Goal: Task Accomplishment & Management: Use online tool/utility

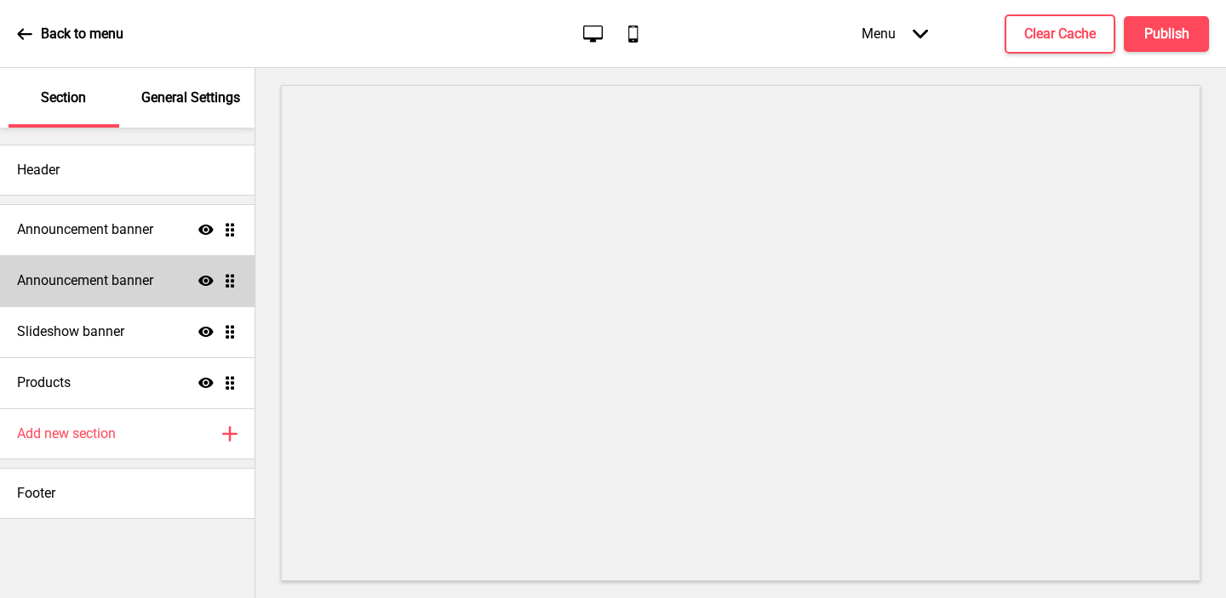
click at [87, 277] on h4 "Announcement banner" at bounding box center [85, 281] width 136 height 19
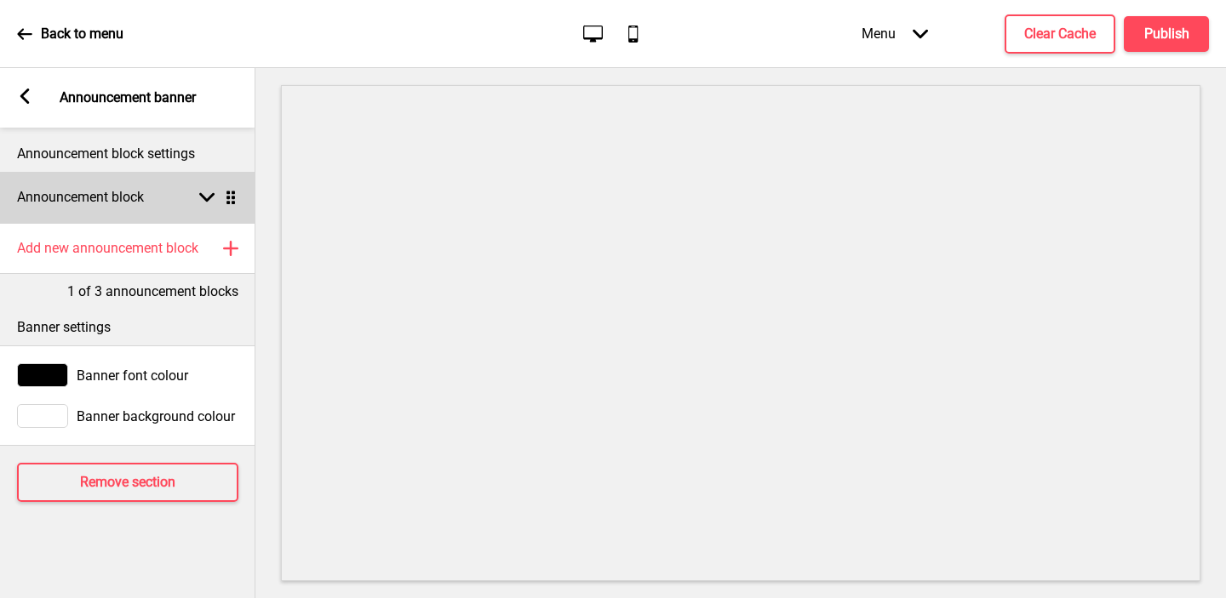
click at [98, 189] on h4 "Announcement block" at bounding box center [80, 197] width 127 height 19
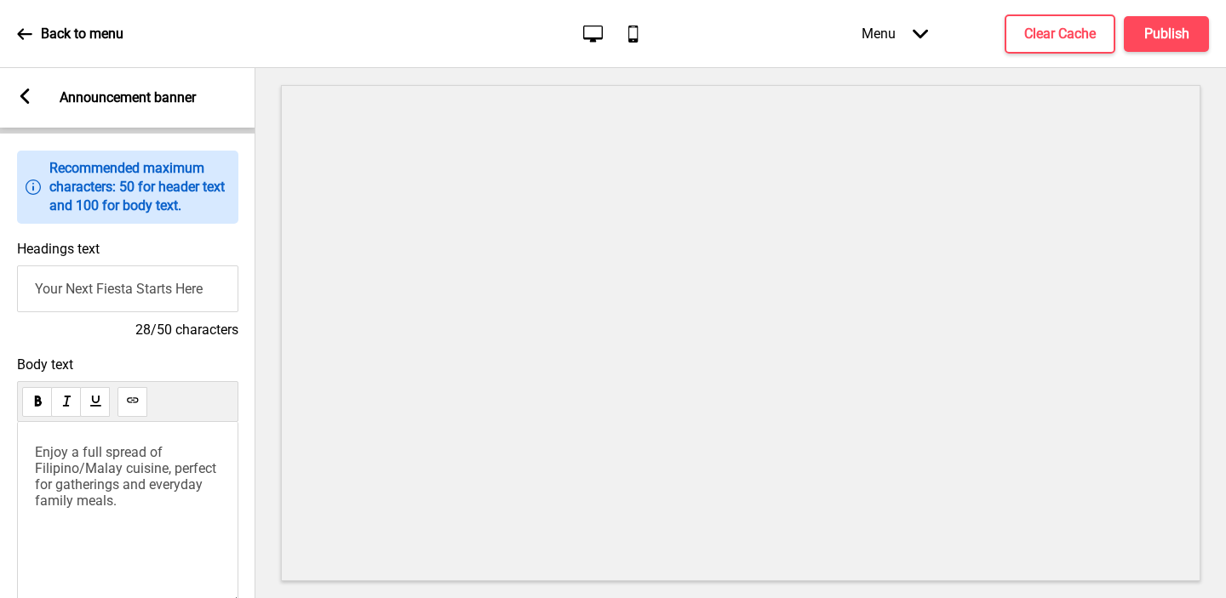
scroll to position [192, 0]
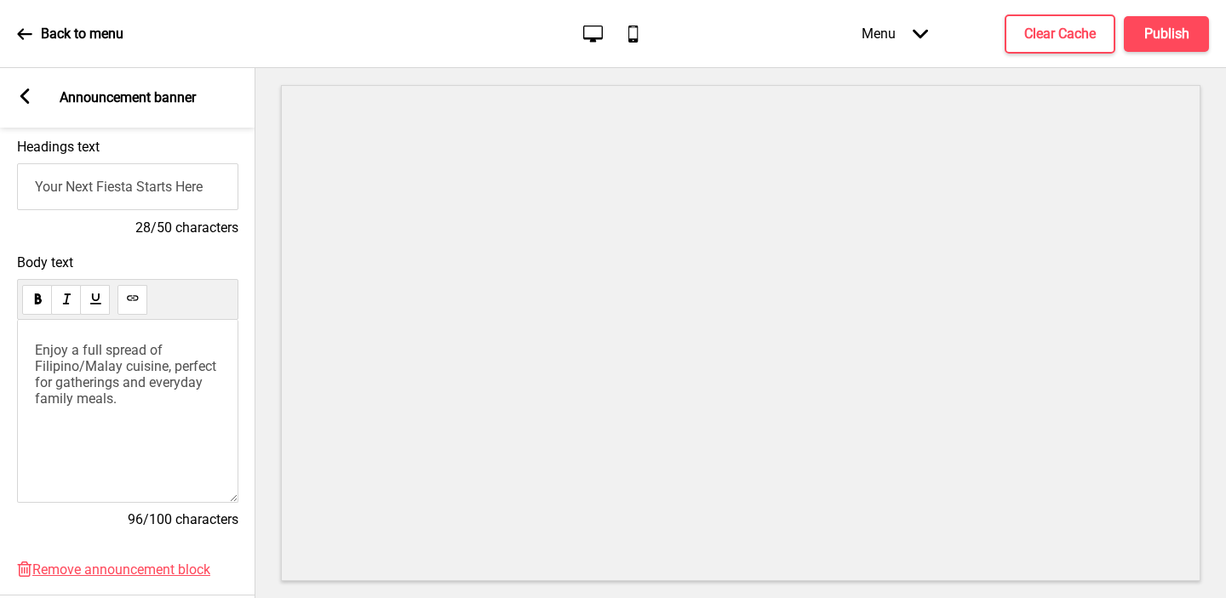
click at [37, 346] on span "Enjoy a full spread of Filipino/Malay cuisine, perfect for gatherings and every…" at bounding box center [127, 374] width 185 height 65
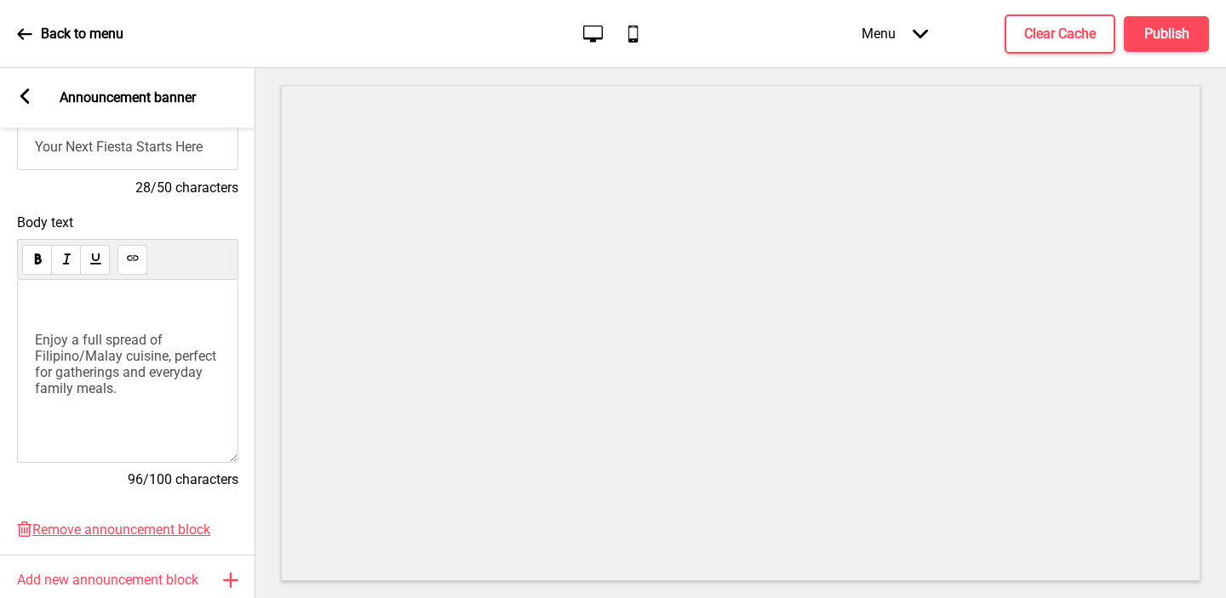
scroll to position [246, 0]
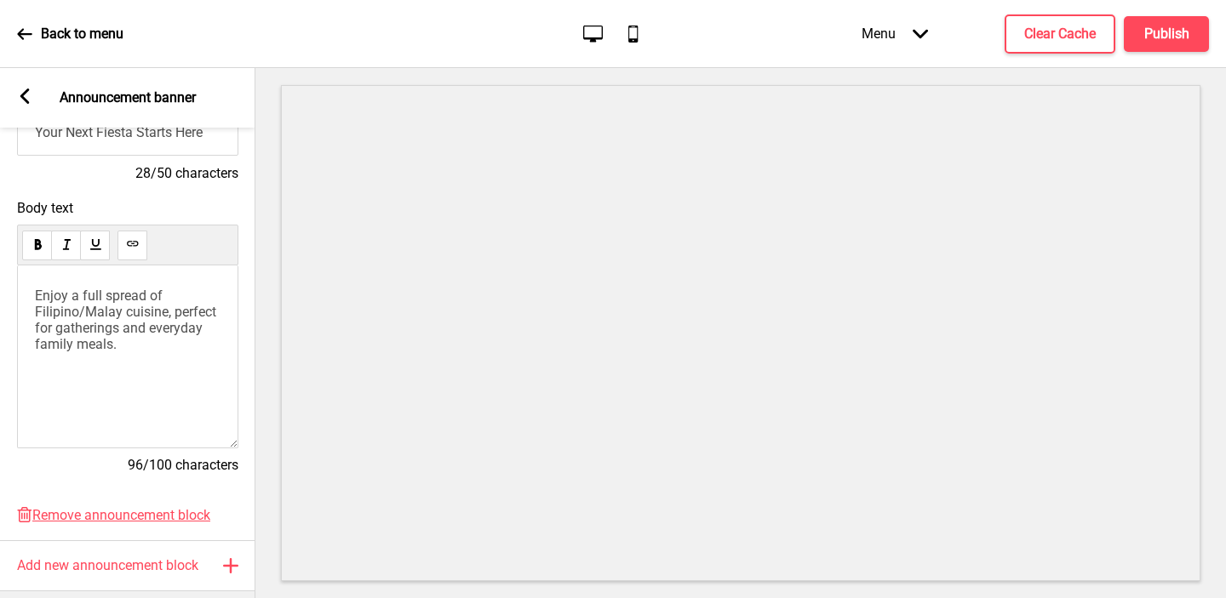
click at [34, 96] on div "Arrow left Announcement banner" at bounding box center [127, 98] width 255 height 60
click at [27, 96] on rect at bounding box center [24, 96] width 15 height 15
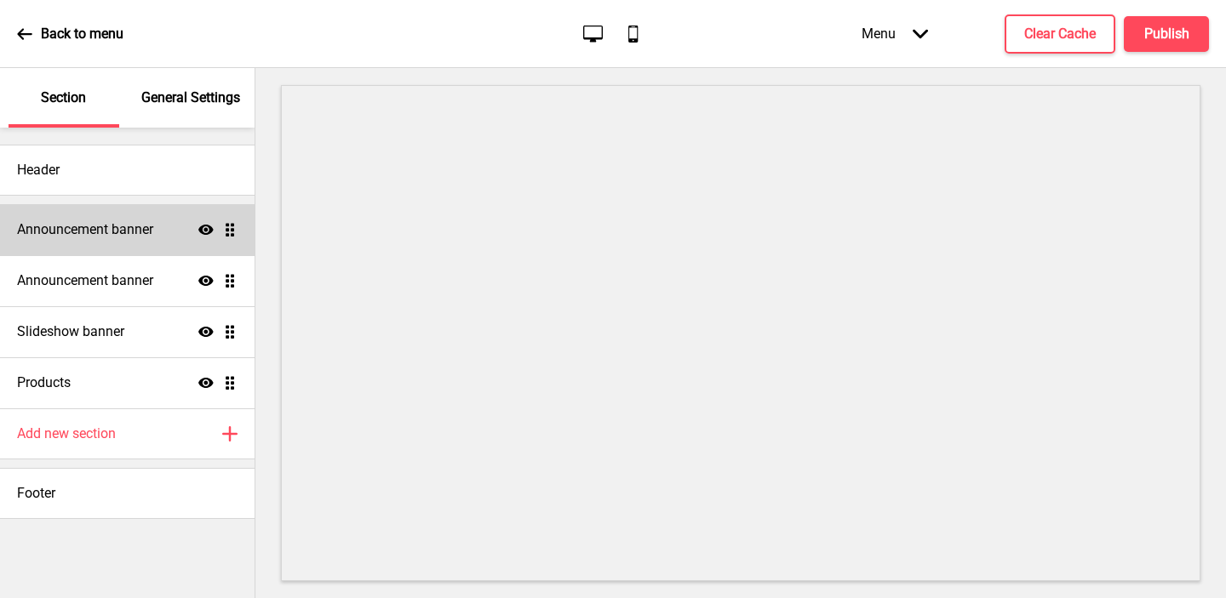
click at [115, 240] on div "Announcement banner Show Drag" at bounding box center [127, 229] width 255 height 51
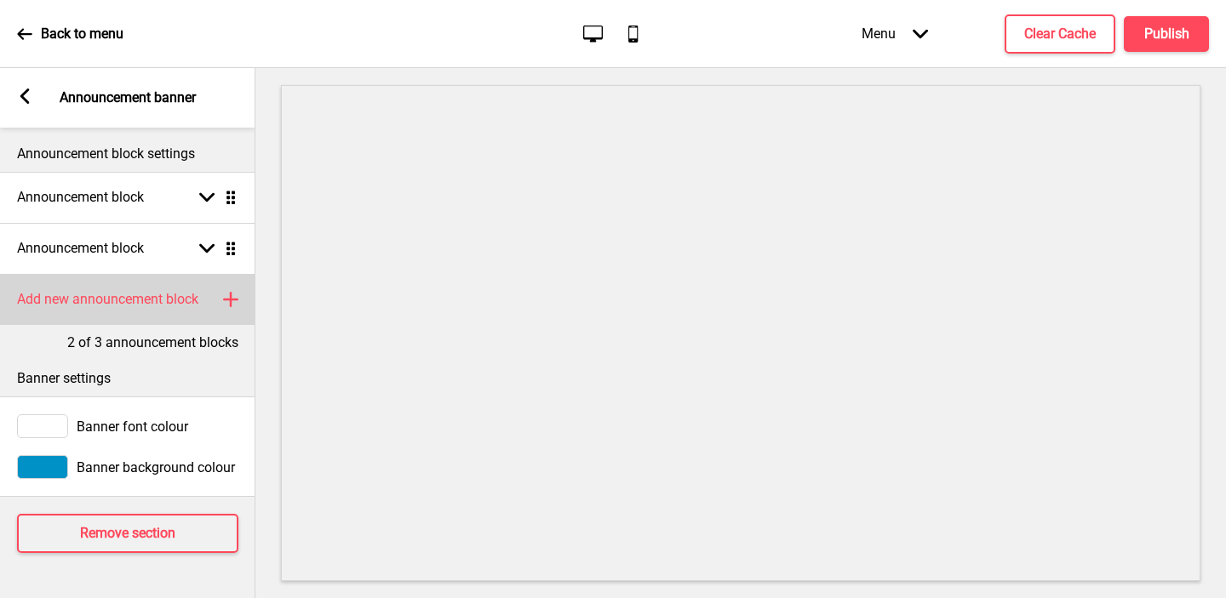
click at [132, 289] on div "Add new announcement block Plus" at bounding box center [127, 299] width 255 height 51
click at [97, 305] on h4 "Announcement block" at bounding box center [80, 299] width 127 height 19
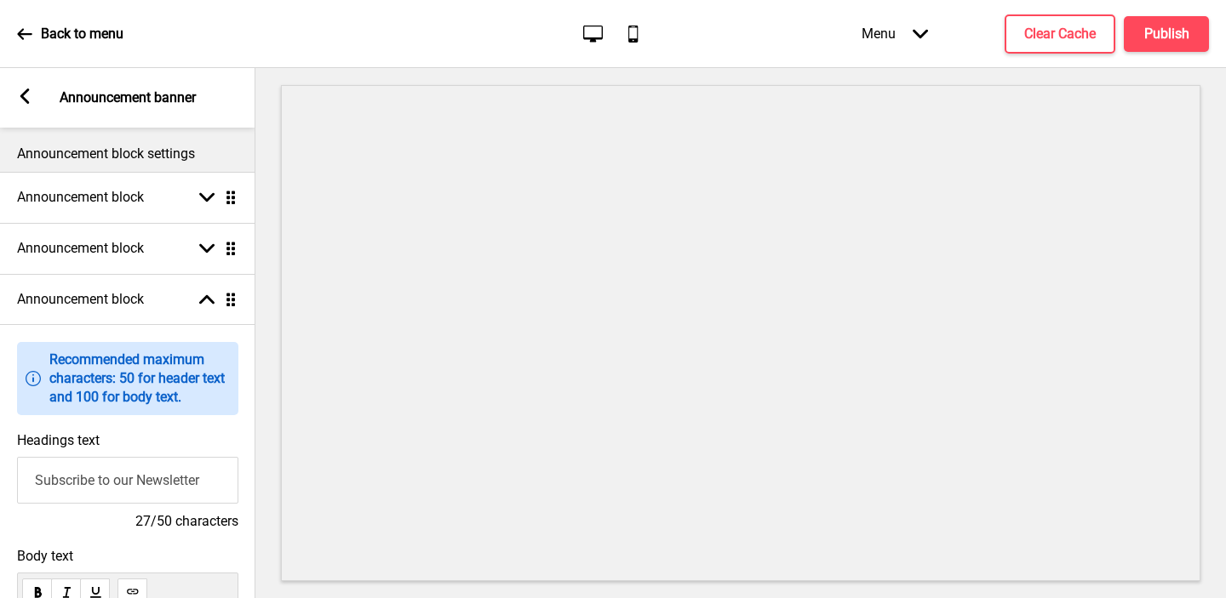
click at [79, 478] on input "Subscribe to our Newsletter" at bounding box center [127, 480] width 221 height 47
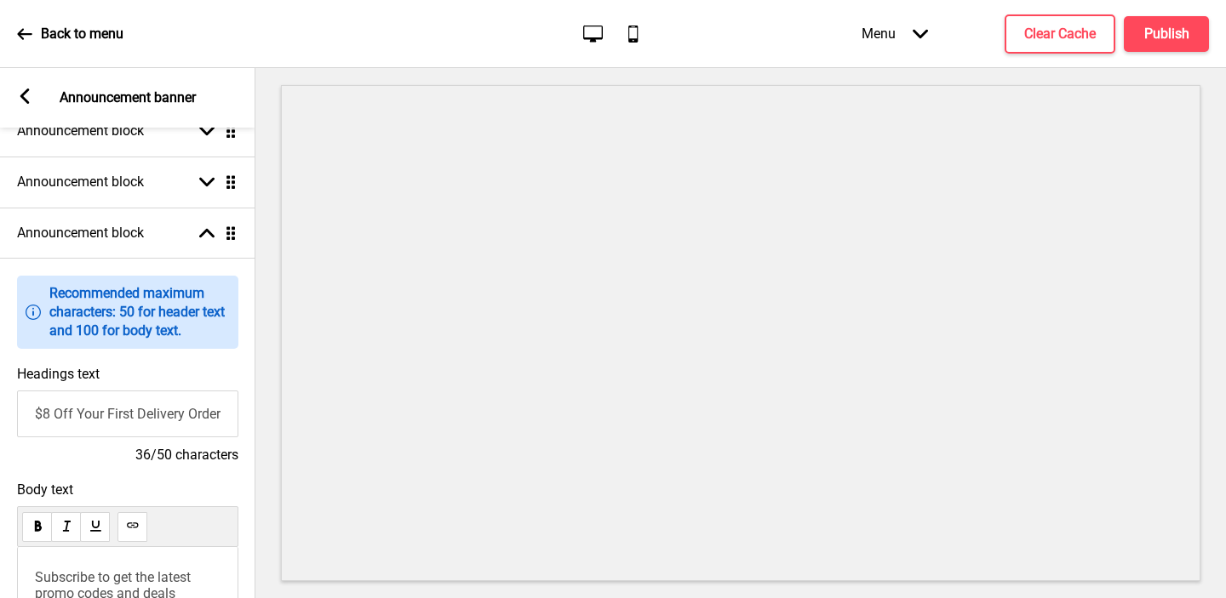
scroll to position [70, 0]
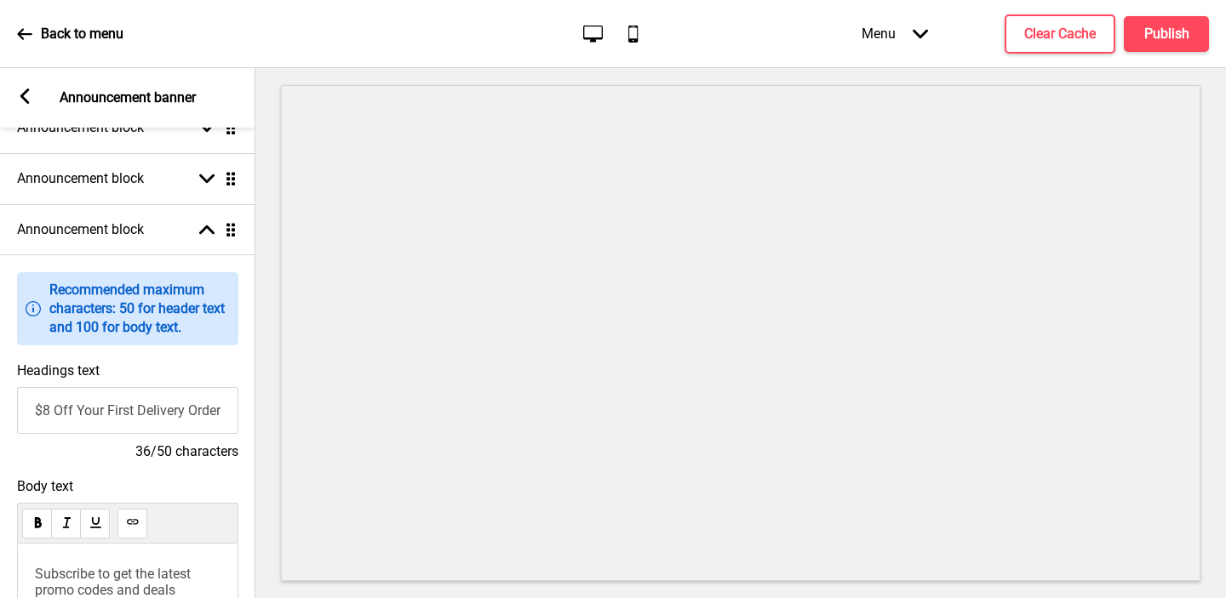
click at [110, 407] on input "Get $8 Off Your First Delivery Order" at bounding box center [127, 410] width 221 height 47
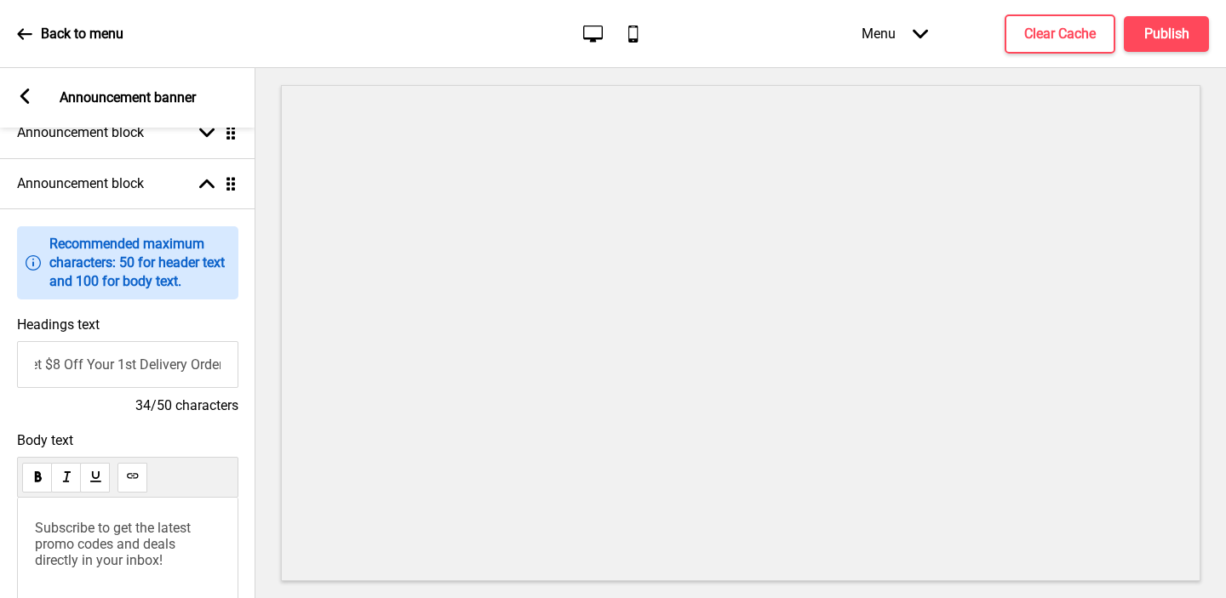
scroll to position [118, 0]
type input "Get $8 Off Your 1st Delivery Order"
click at [122, 541] on span "Subscribe to get the latest promo codes and deals directly in your inbox!" at bounding box center [114, 542] width 159 height 49
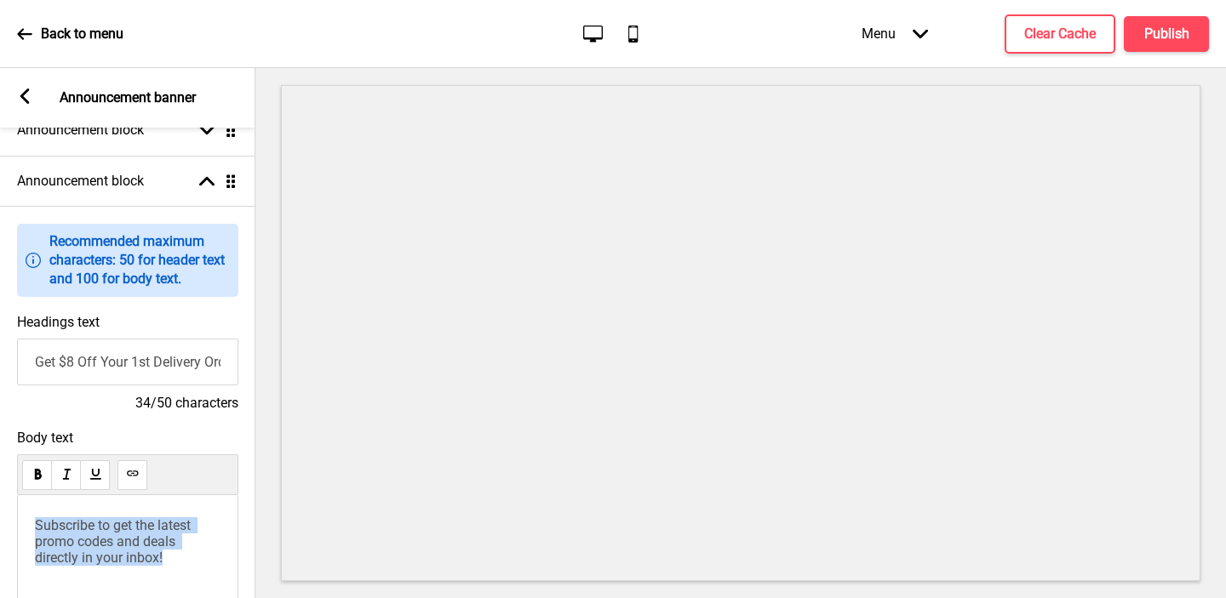
click at [122, 541] on span "Subscribe to get the latest promo codes and deals directly in your inbox!" at bounding box center [114, 542] width 159 height 49
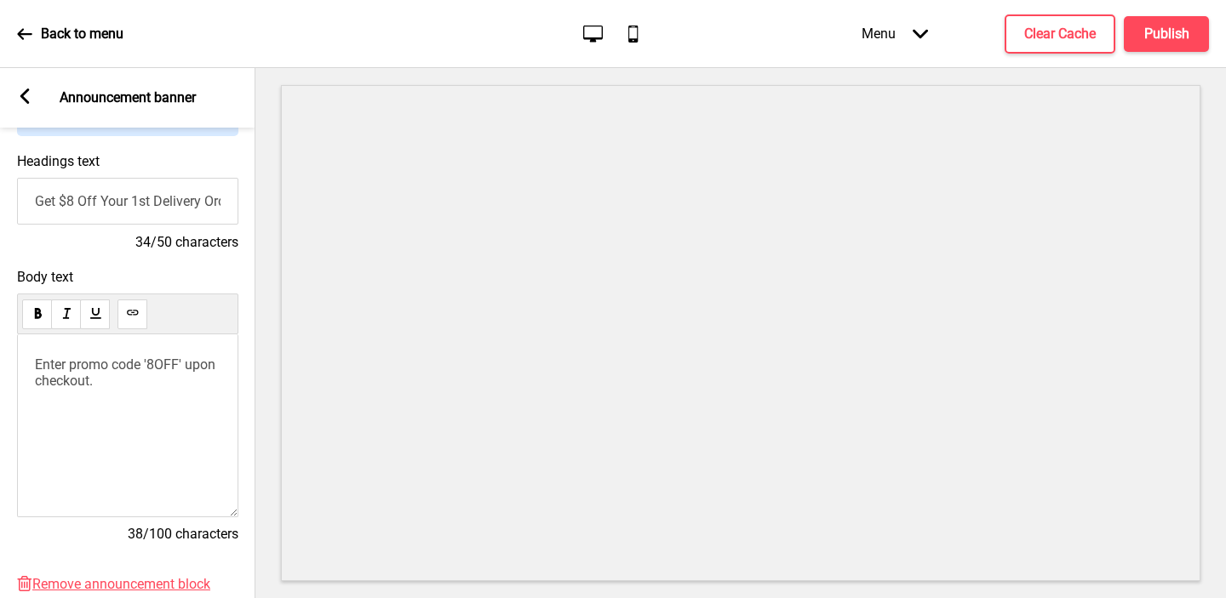
scroll to position [300, 0]
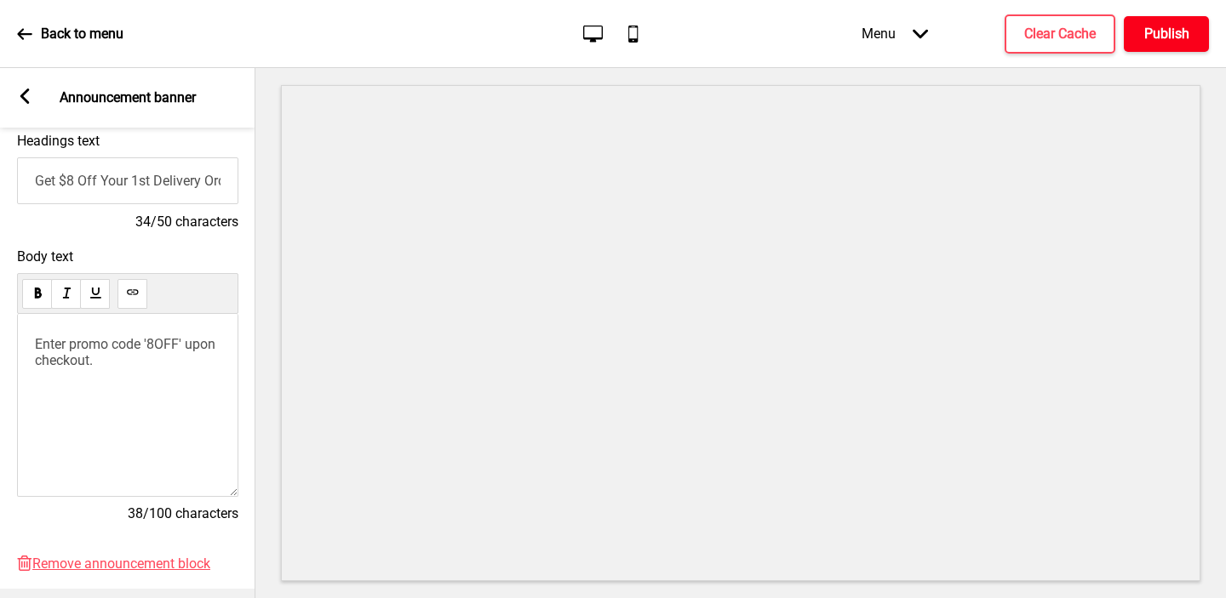
click at [1175, 47] on button "Publish" at bounding box center [1166, 34] width 85 height 36
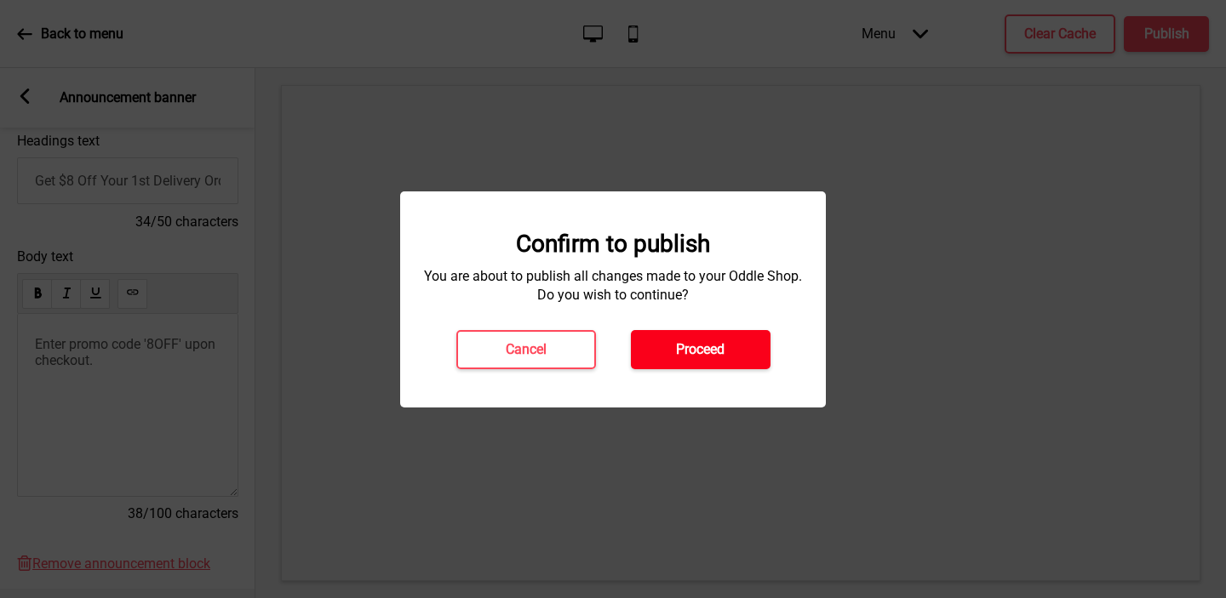
click at [721, 343] on h4 "Proceed" at bounding box center [700, 350] width 49 height 19
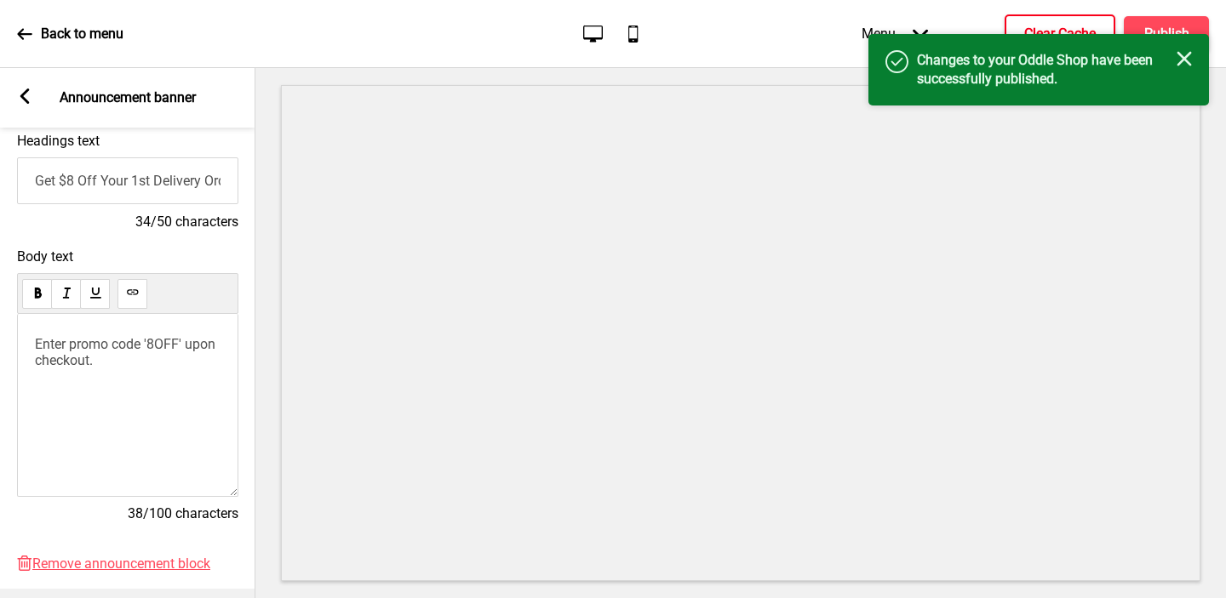
click at [1028, 26] on h4 "Clear Cache" at bounding box center [1060, 34] width 72 height 19
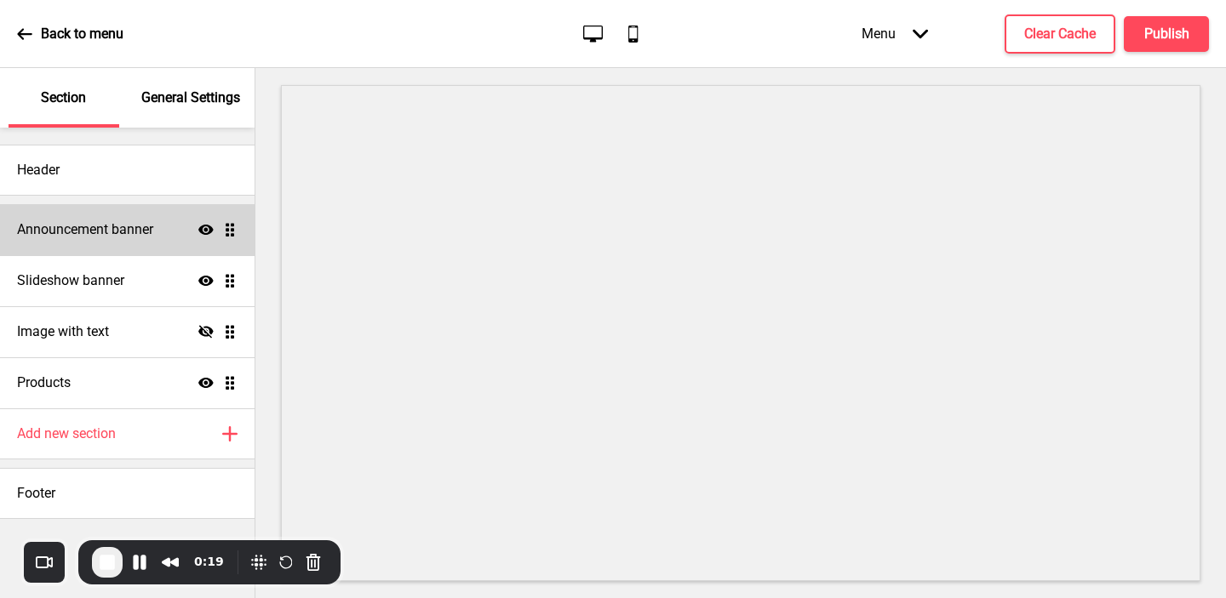
click at [120, 232] on h4 "Announcement banner" at bounding box center [85, 229] width 136 height 19
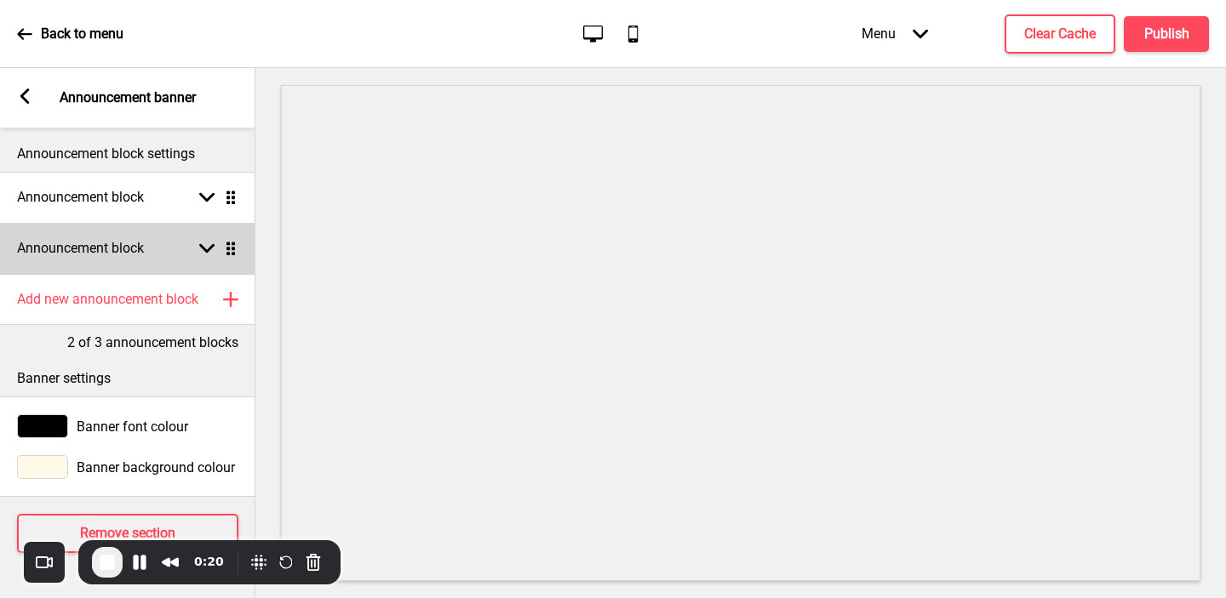
click at [118, 243] on h4 "Announcement block" at bounding box center [80, 248] width 127 height 19
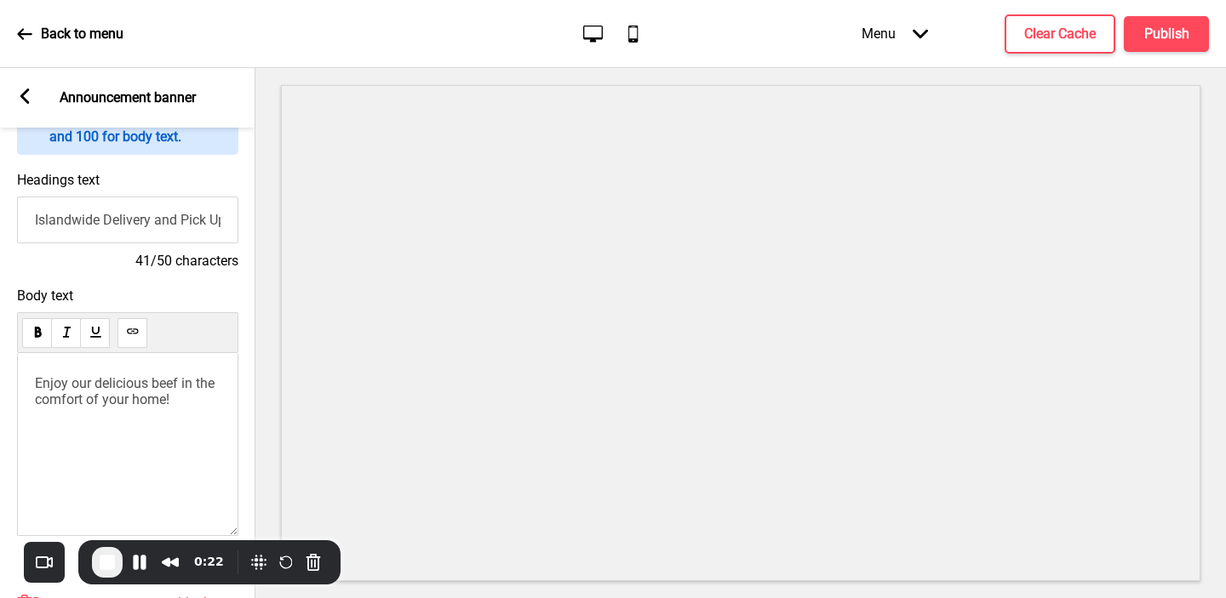
scroll to position [219, 0]
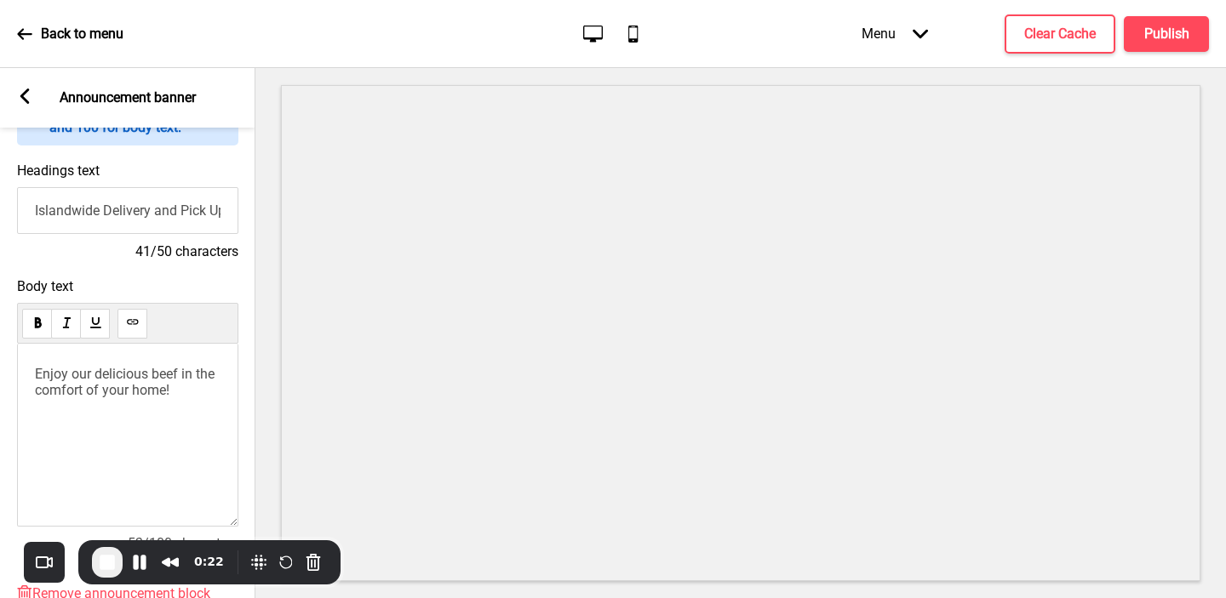
click at [104, 381] on span "Enjoy our delicious beef in the comfort of your home!" at bounding box center [126, 382] width 183 height 32
click at [146, 208] on input "Islandwide Delivery and Pick Up Available" at bounding box center [127, 210] width 221 height 47
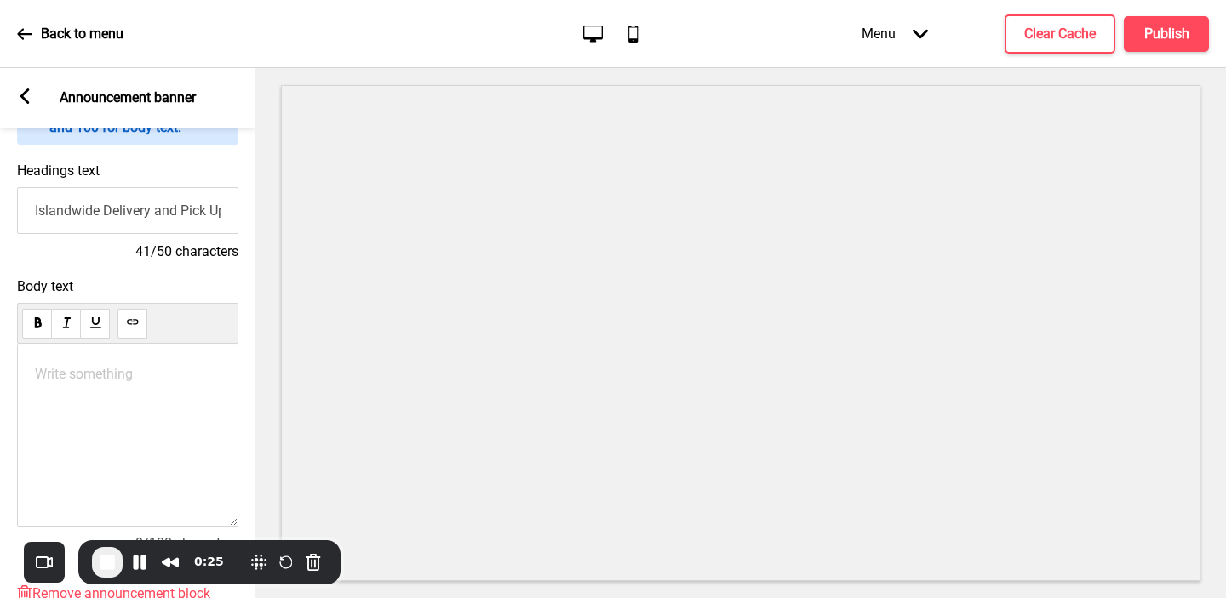
click at [146, 208] on input "Islandwide Delivery and Pick Up Available" at bounding box center [127, 210] width 221 height 47
click at [125, 218] on input "Islandwide Delivery and Pick Up Available" at bounding box center [127, 210] width 221 height 47
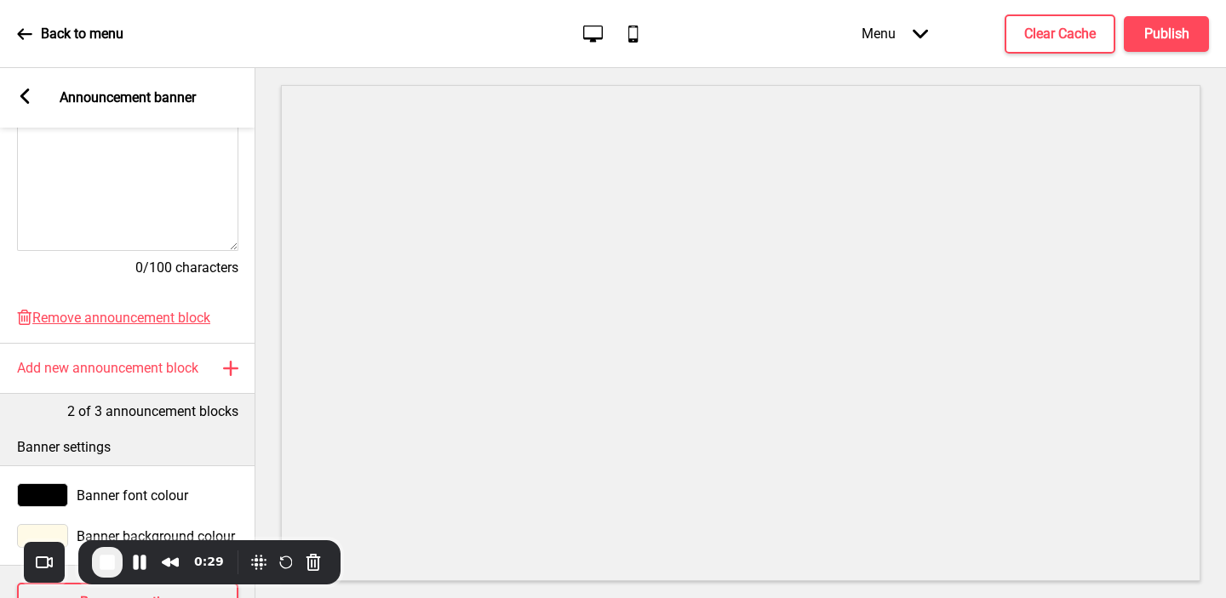
scroll to position [553, 0]
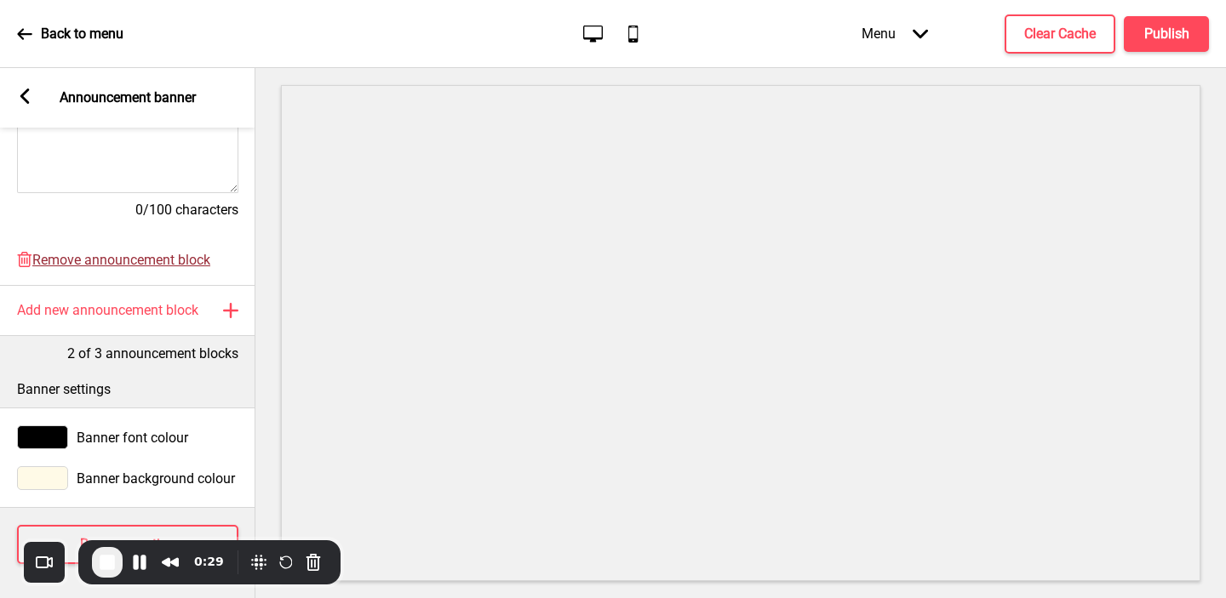
click at [71, 261] on span "Remove announcement block" at bounding box center [121, 260] width 178 height 16
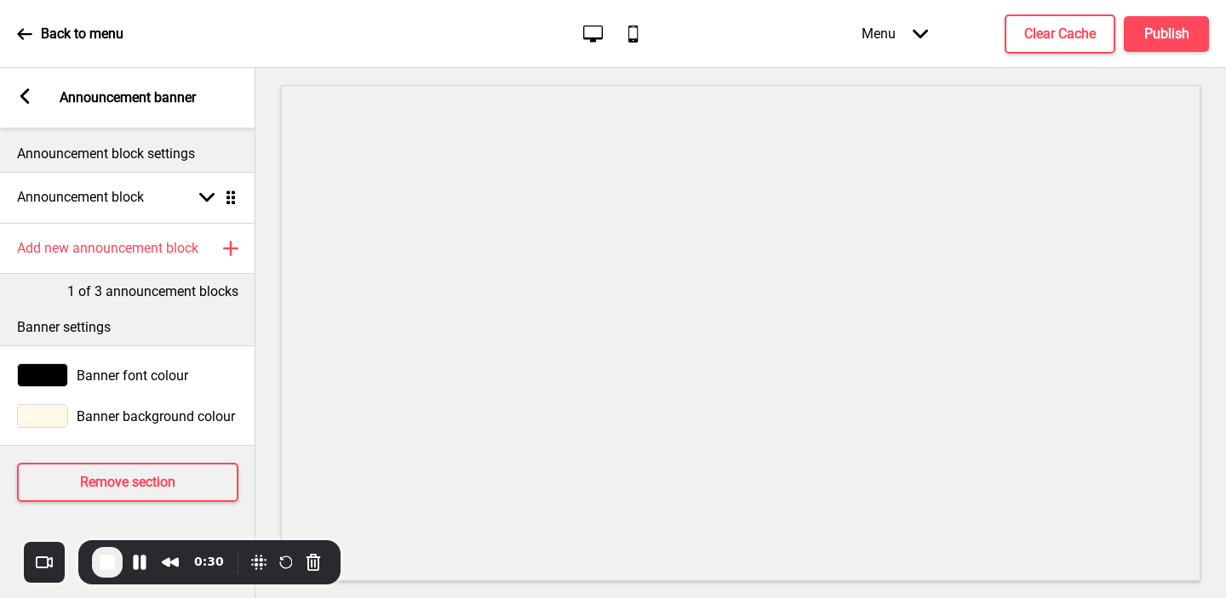
scroll to position [0, 0]
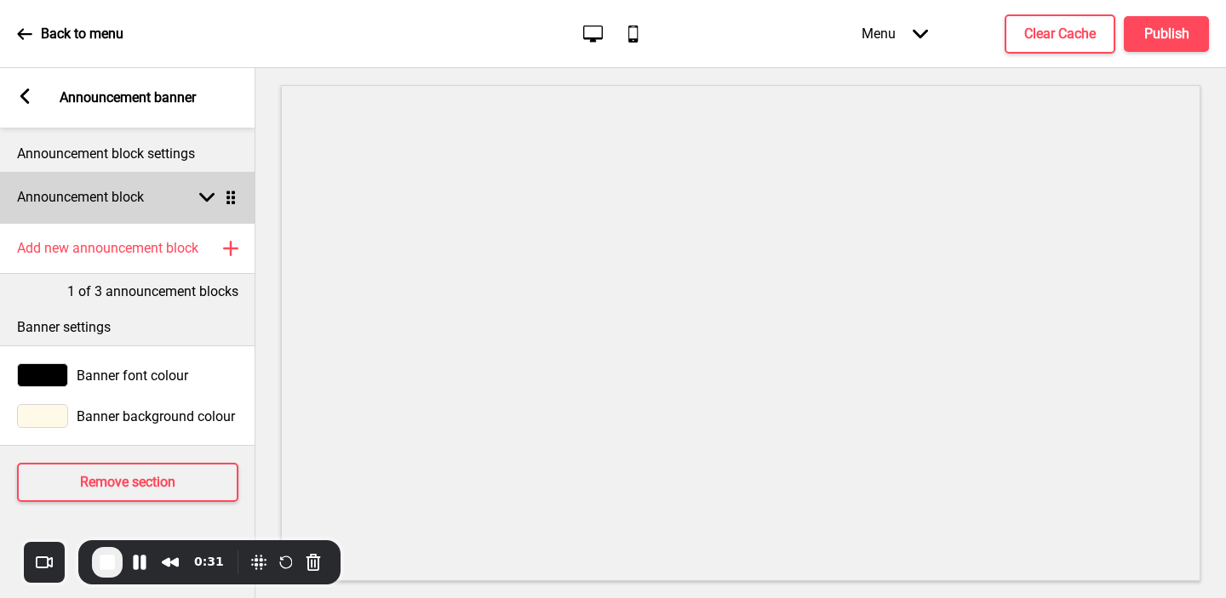
click at [101, 196] on h4 "Announcement block" at bounding box center [80, 197] width 127 height 19
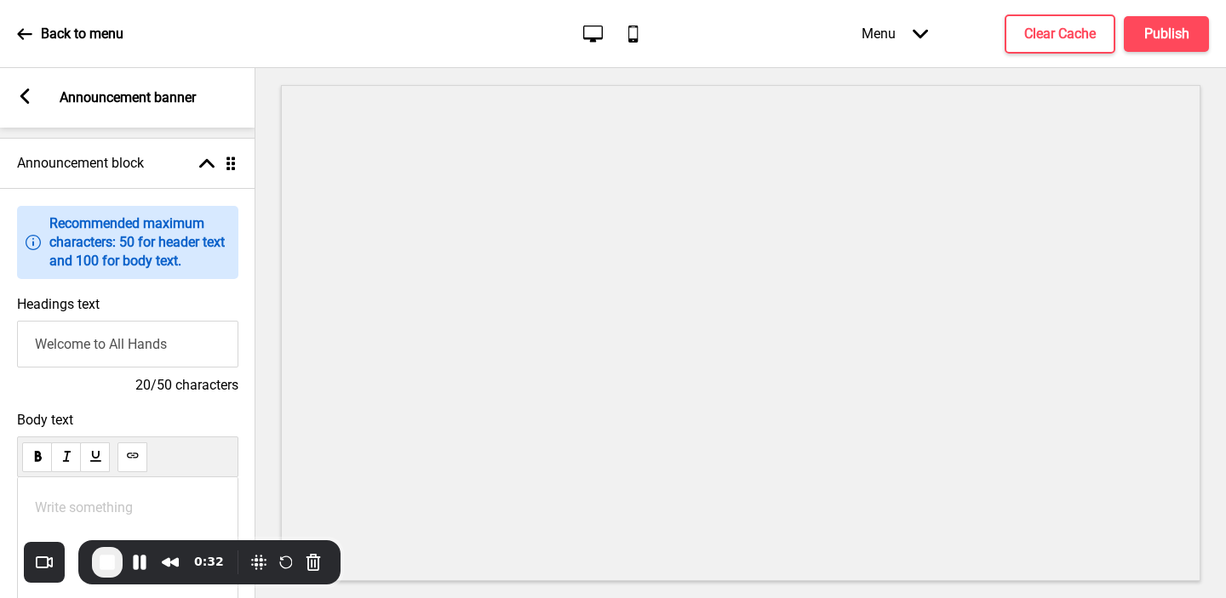
scroll to position [84, 0]
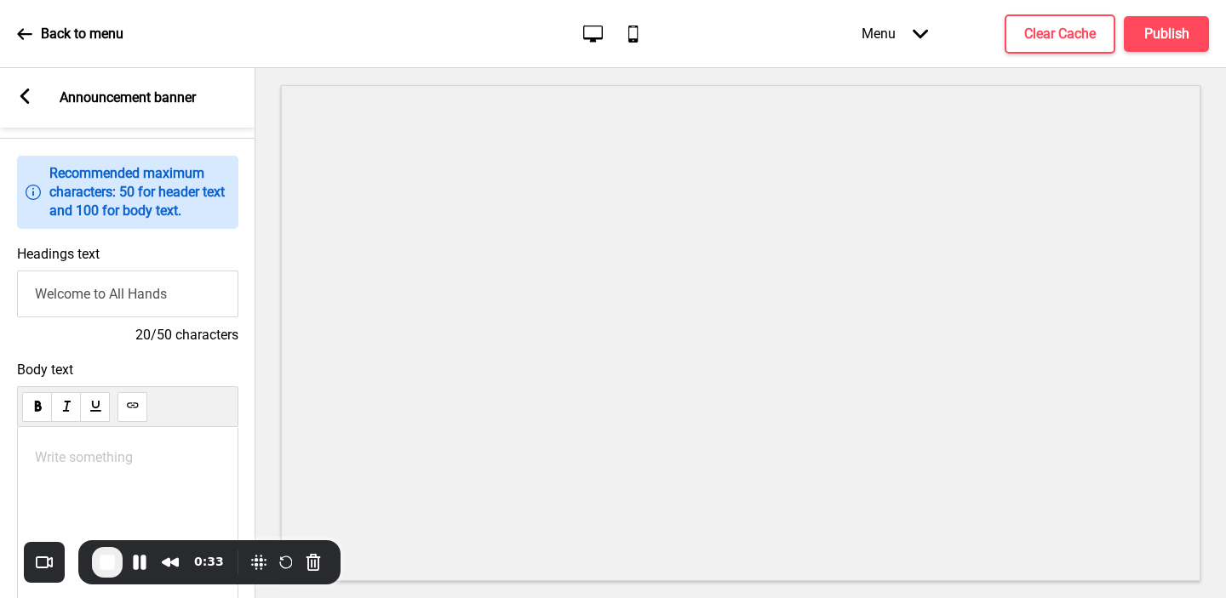
click at [83, 451] on p "Write something ﻿" at bounding box center [128, 457] width 186 height 16
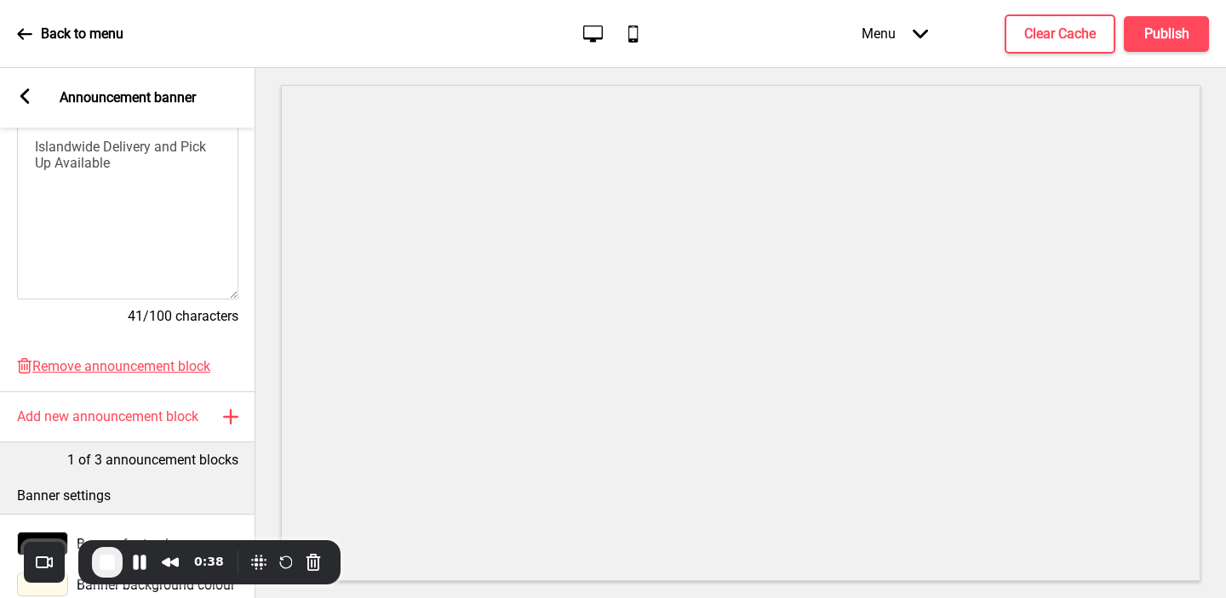
scroll to position [468, 0]
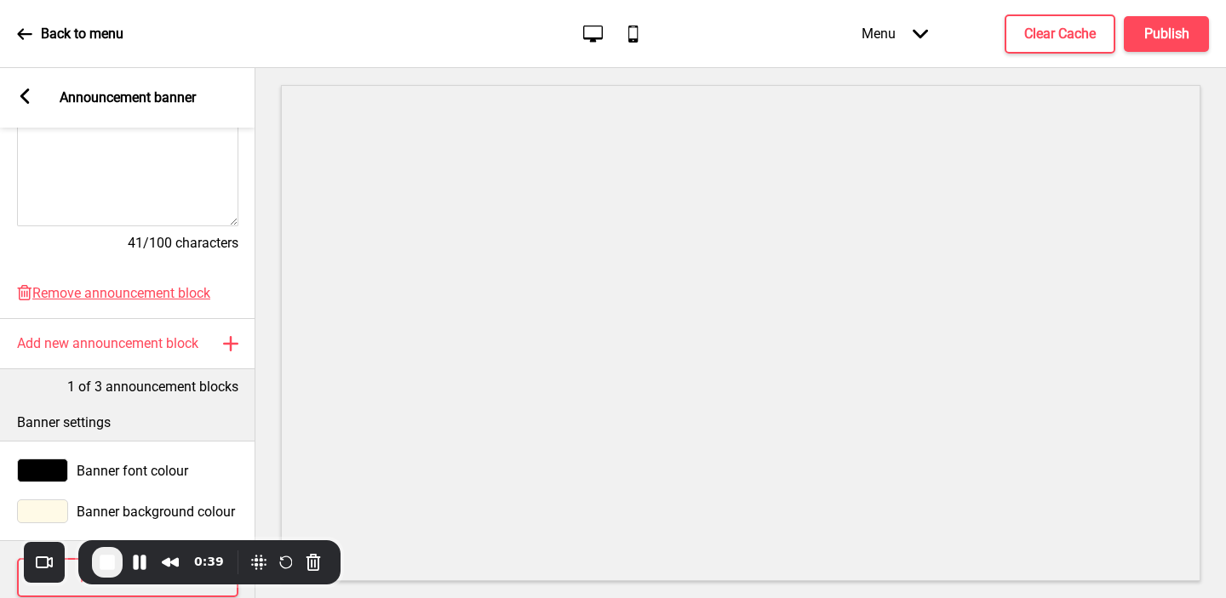
click at [25, 103] on rect at bounding box center [24, 96] width 15 height 15
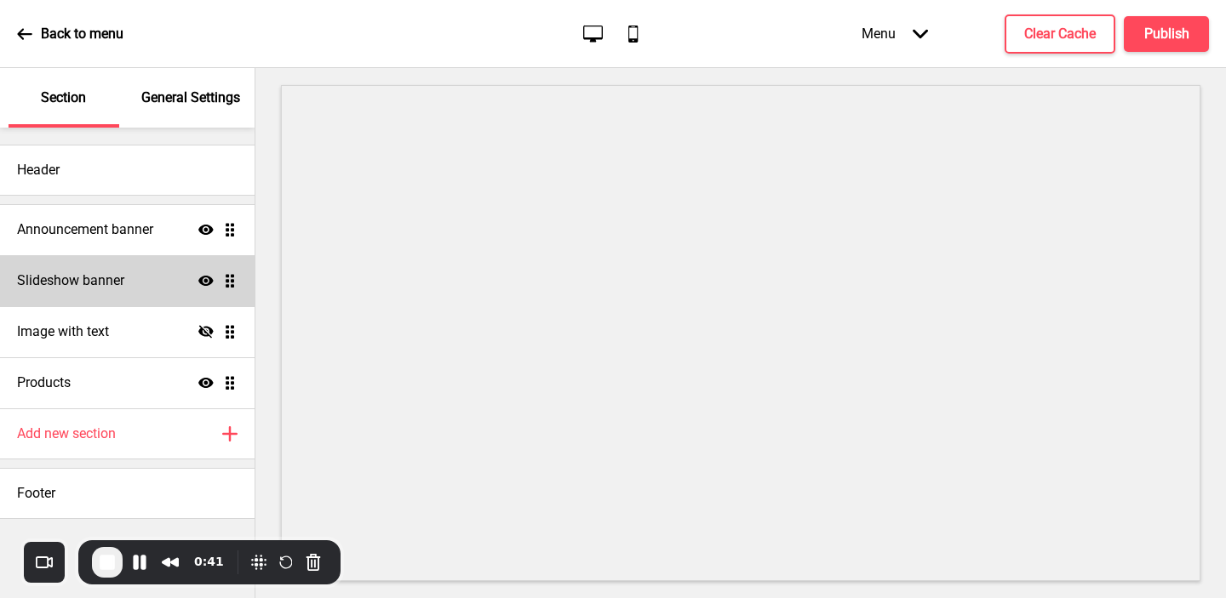
click at [75, 289] on h4 "Slideshow banner" at bounding box center [70, 281] width 107 height 19
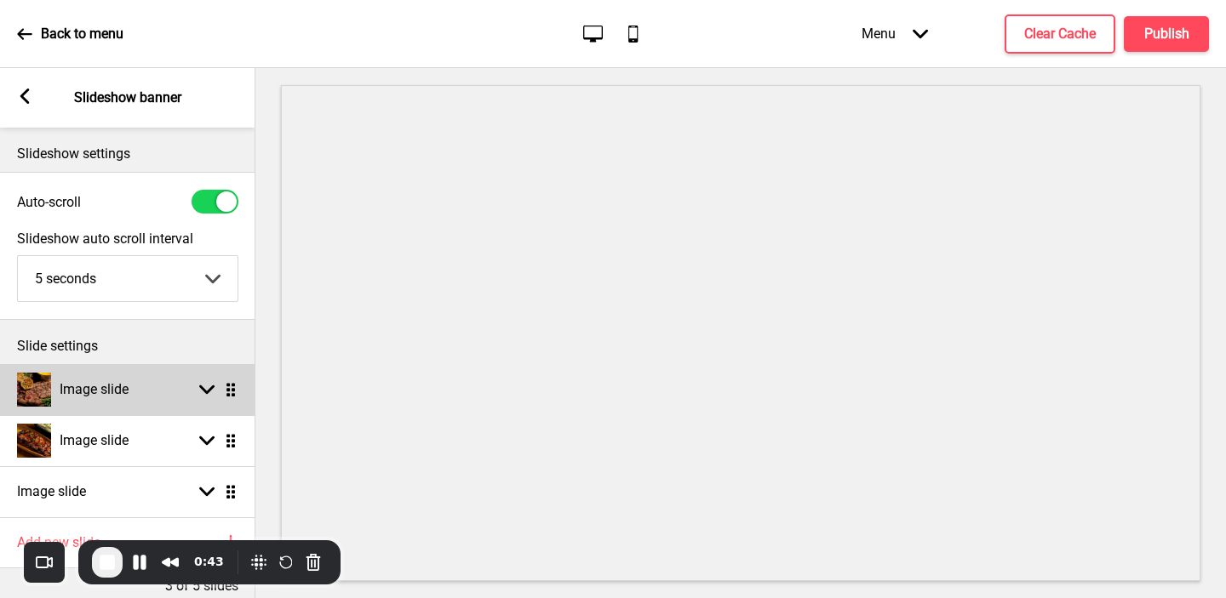
click at [100, 401] on div "Image slide" at bounding box center [73, 390] width 112 height 34
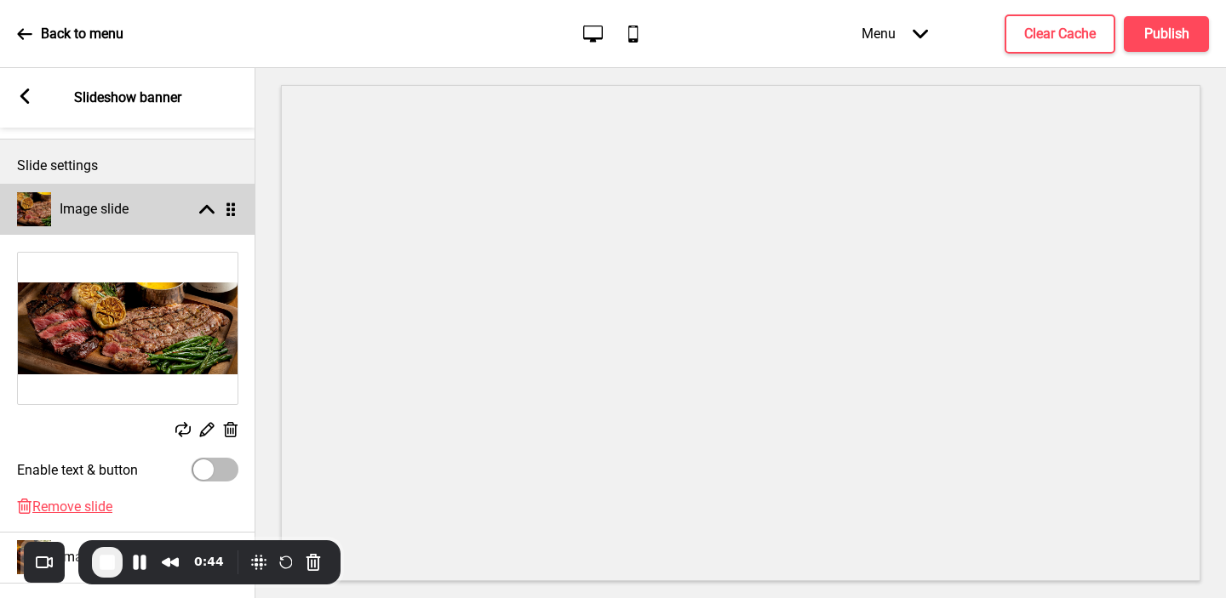
scroll to position [190, 0]
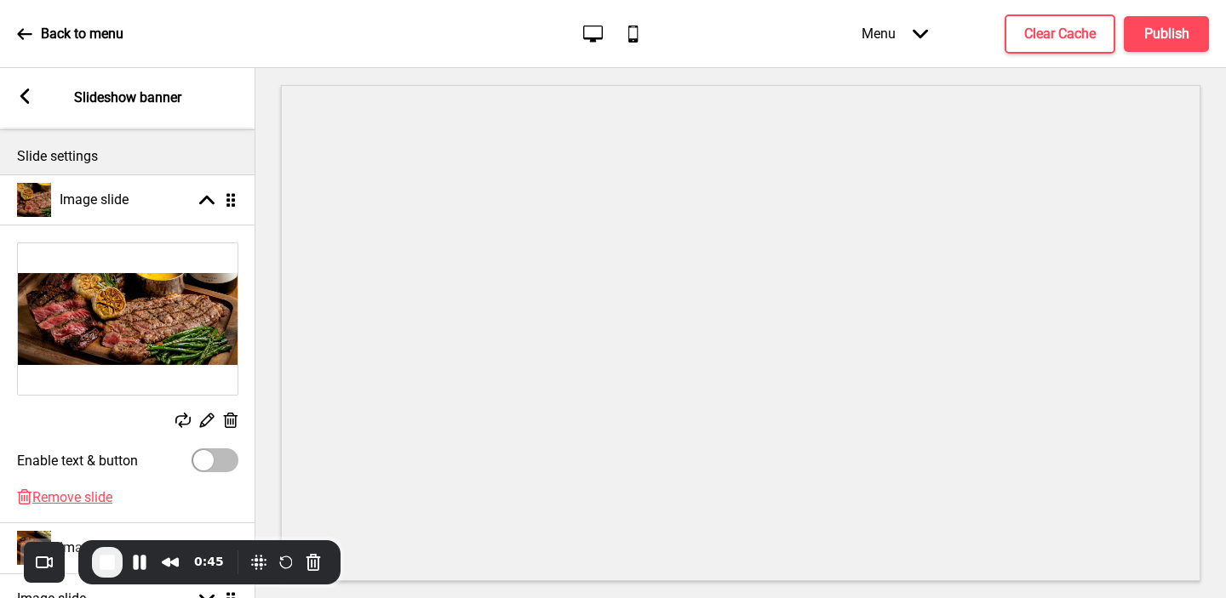
click at [232, 421] on rect at bounding box center [230, 421] width 18 height 18
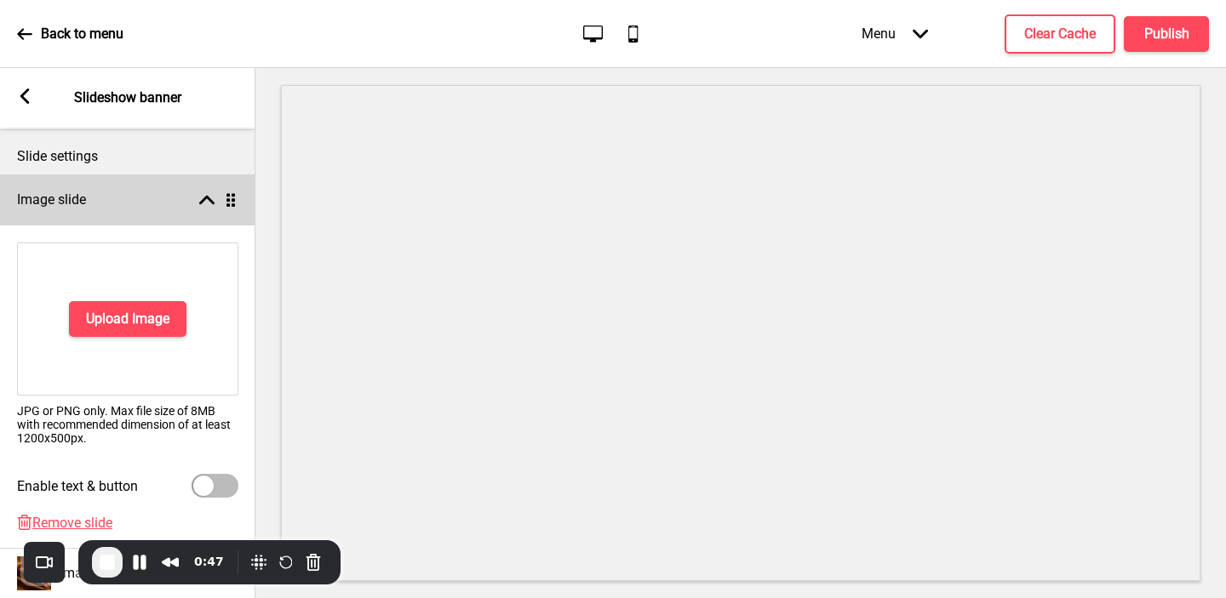
click at [202, 205] on rect at bounding box center [206, 199] width 15 height 15
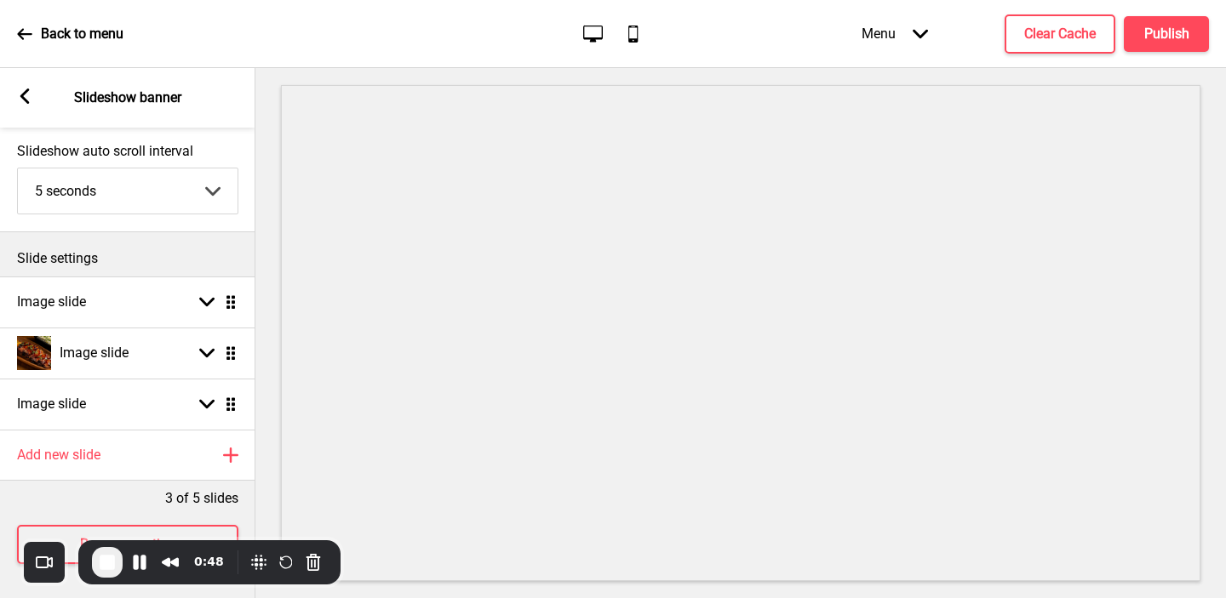
scroll to position [88, 0]
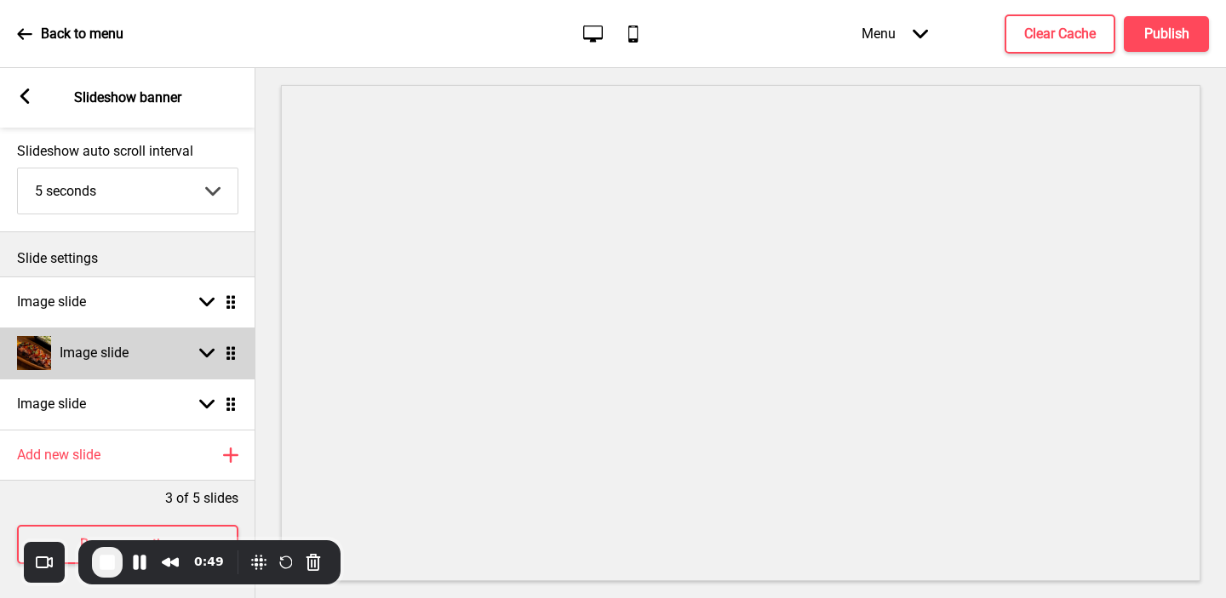
click at [141, 352] on div "Image slide Arrow down Drag" at bounding box center [127, 353] width 255 height 51
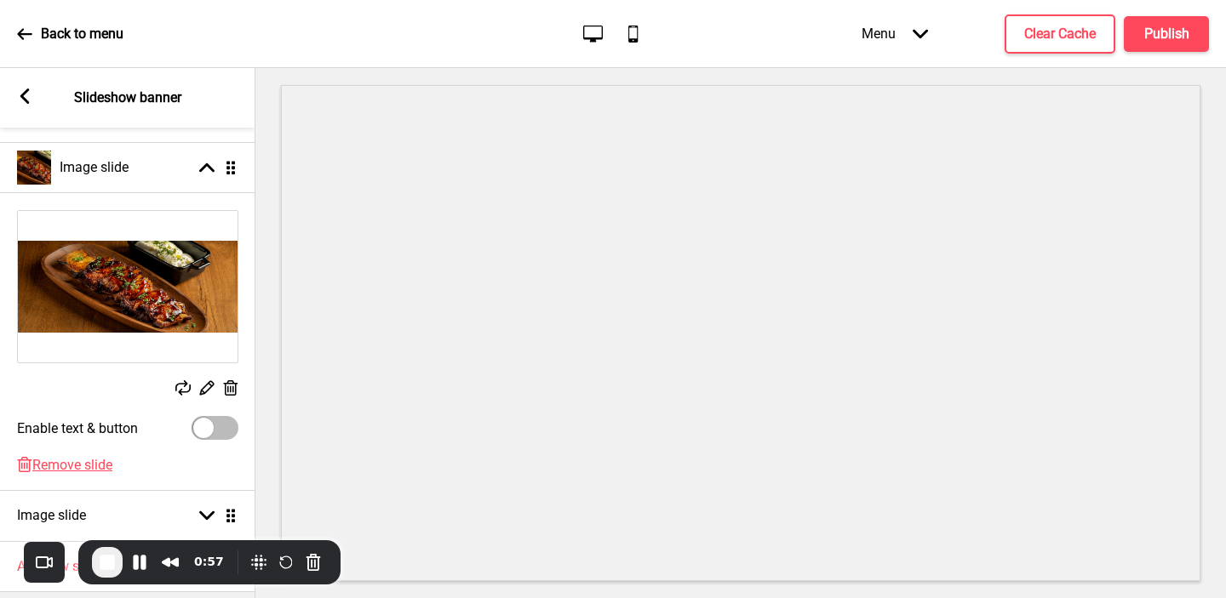
scroll to position [276, 0]
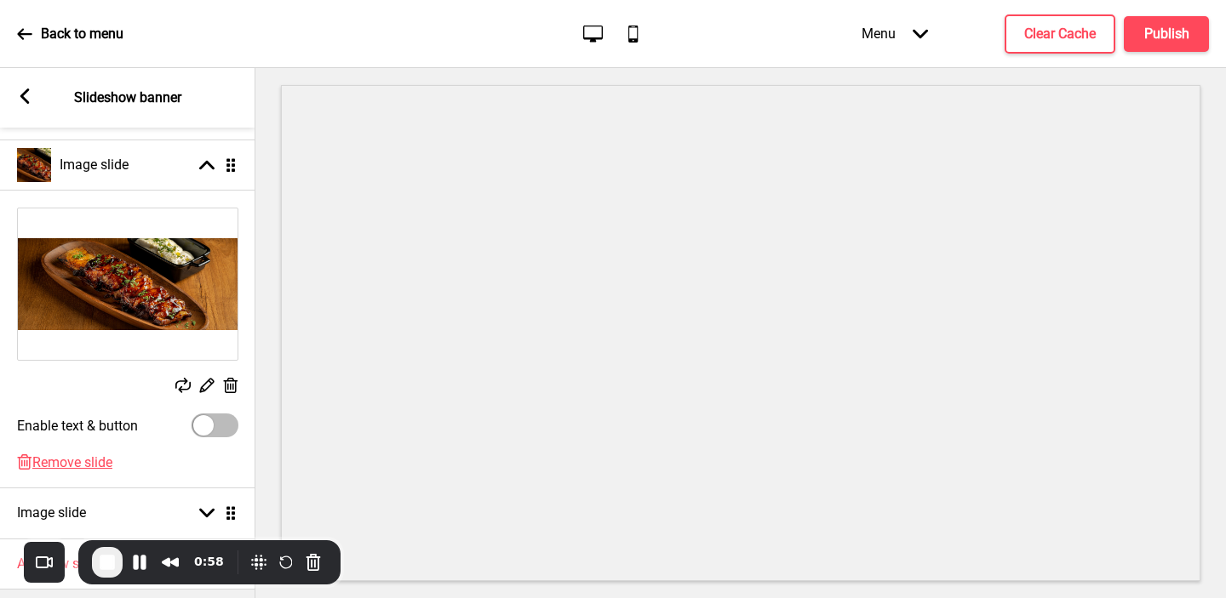
click at [230, 385] on icon at bounding box center [231, 385] width 14 height 15
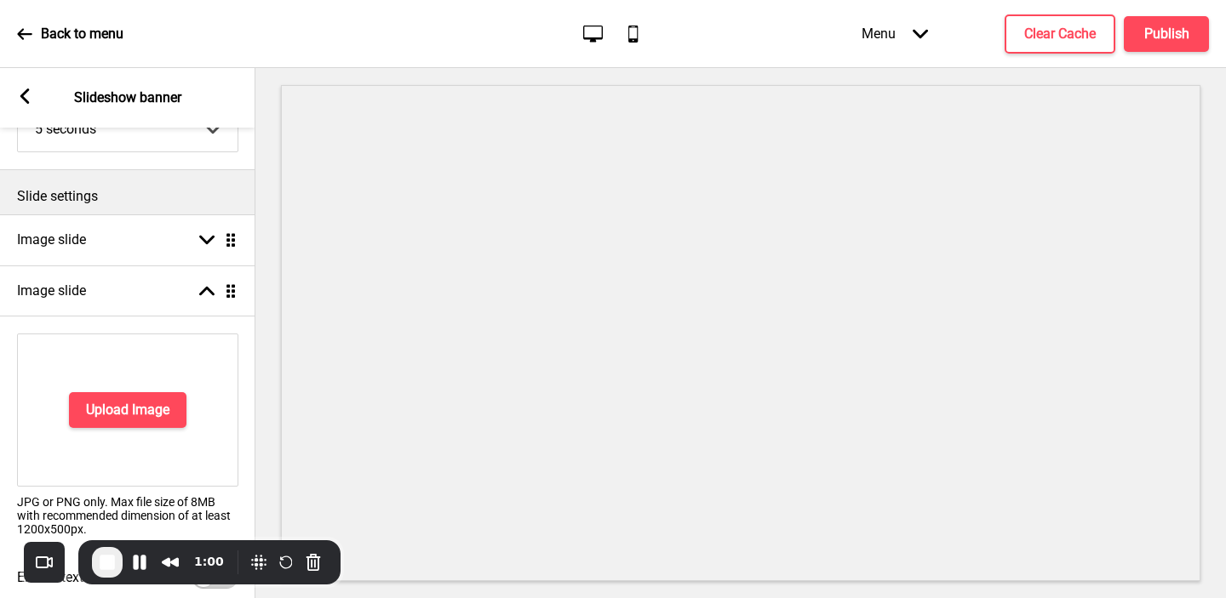
scroll to position [98, 0]
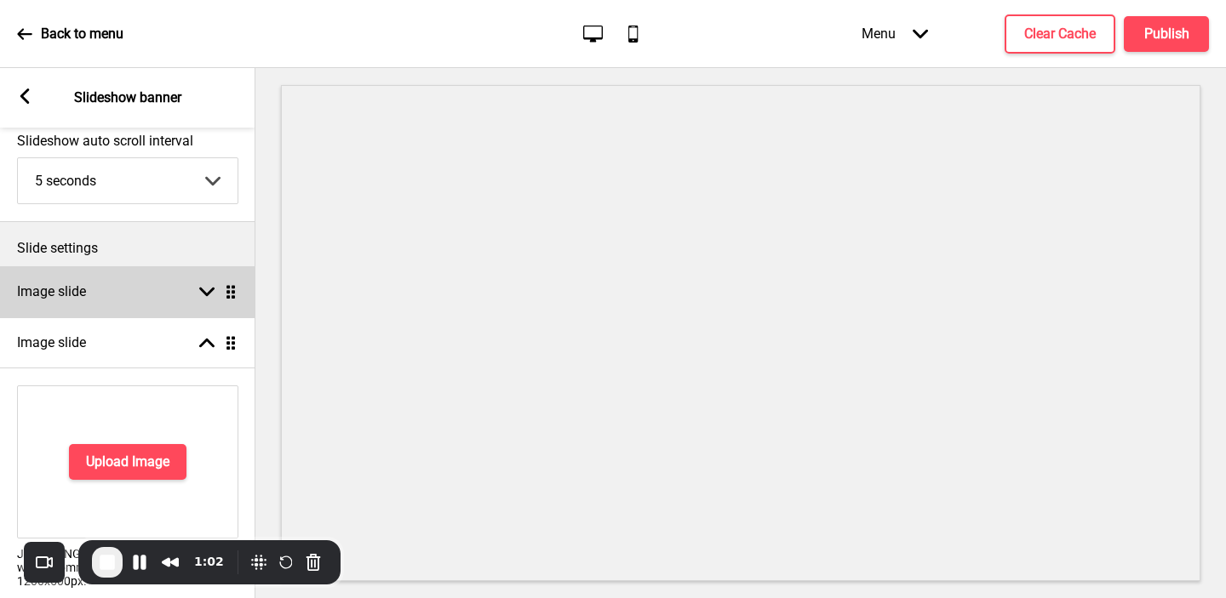
click at [158, 306] on div "Image slide Arrow down Drag" at bounding box center [127, 291] width 255 height 51
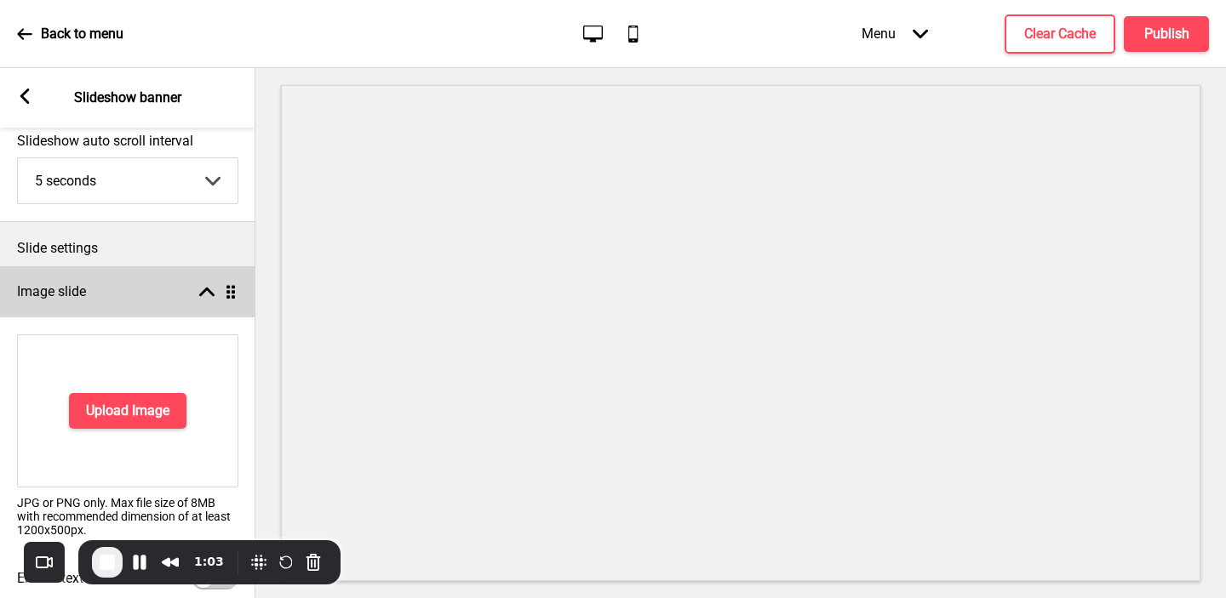
click at [158, 306] on div "Image slide Arrow up Drag" at bounding box center [127, 291] width 255 height 51
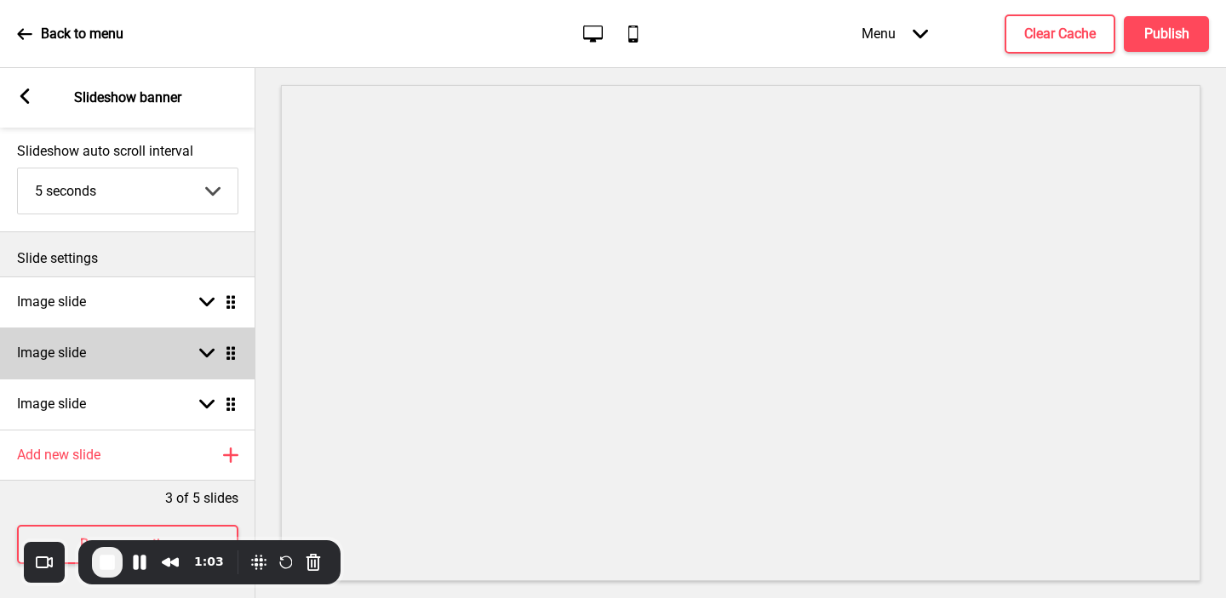
scroll to position [88, 0]
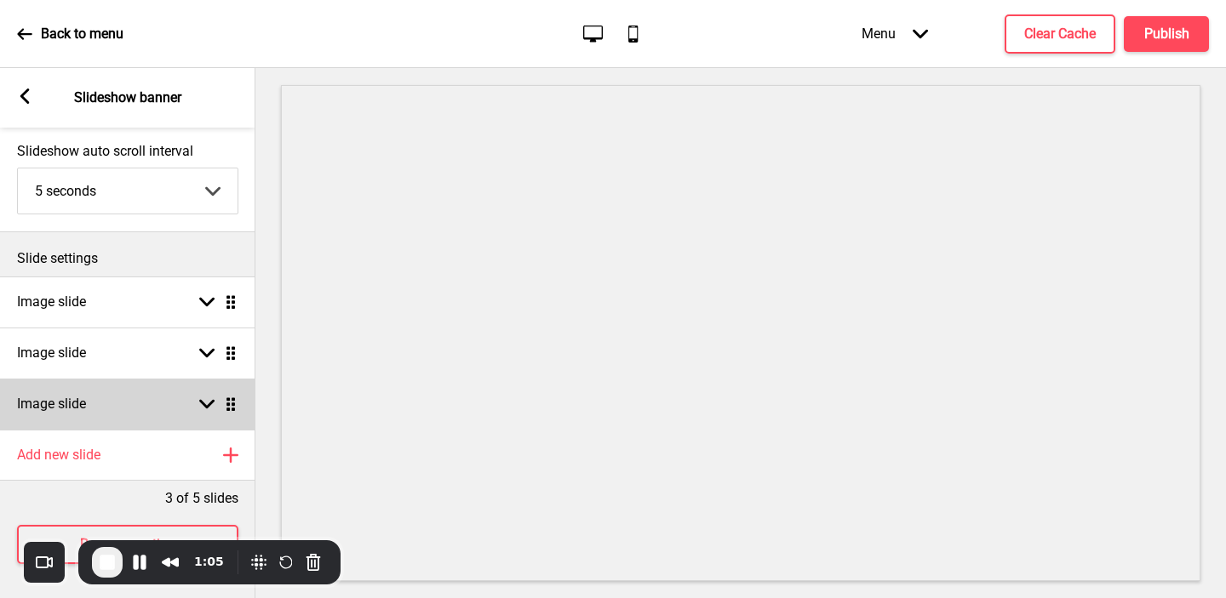
drag, startPoint x: 140, startPoint y: 334, endPoint x: 139, endPoint y: 378, distance: 44.3
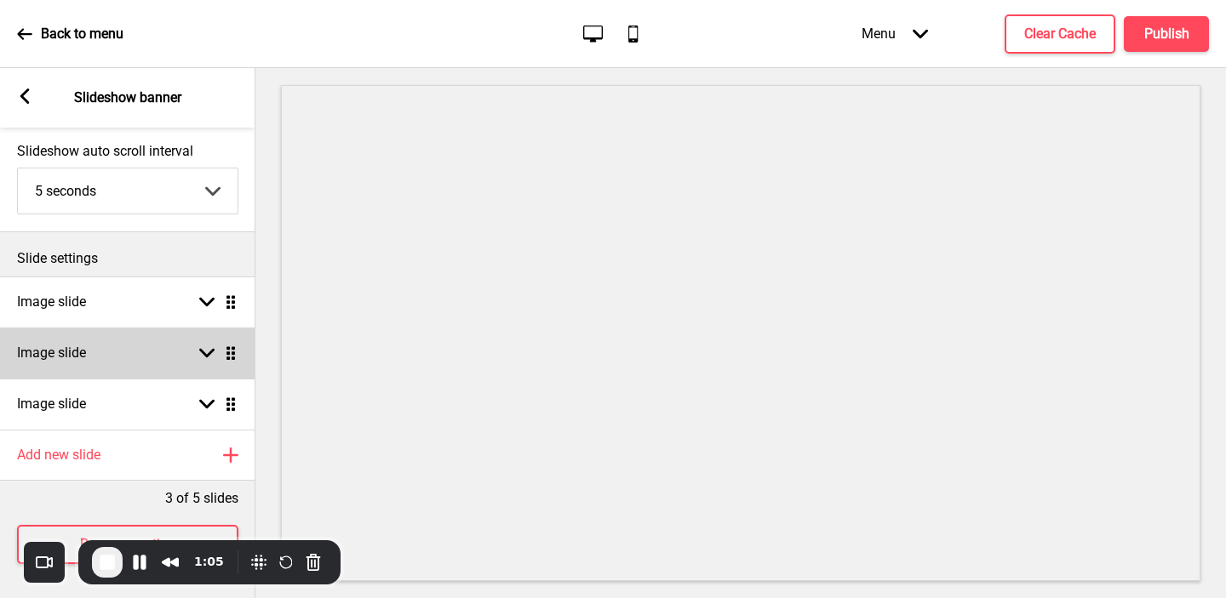
click at [139, 379] on ul "Image slide Arrow down Drag Image slide Arrow down Drag Image slide Arrow down …" at bounding box center [127, 353] width 255 height 153
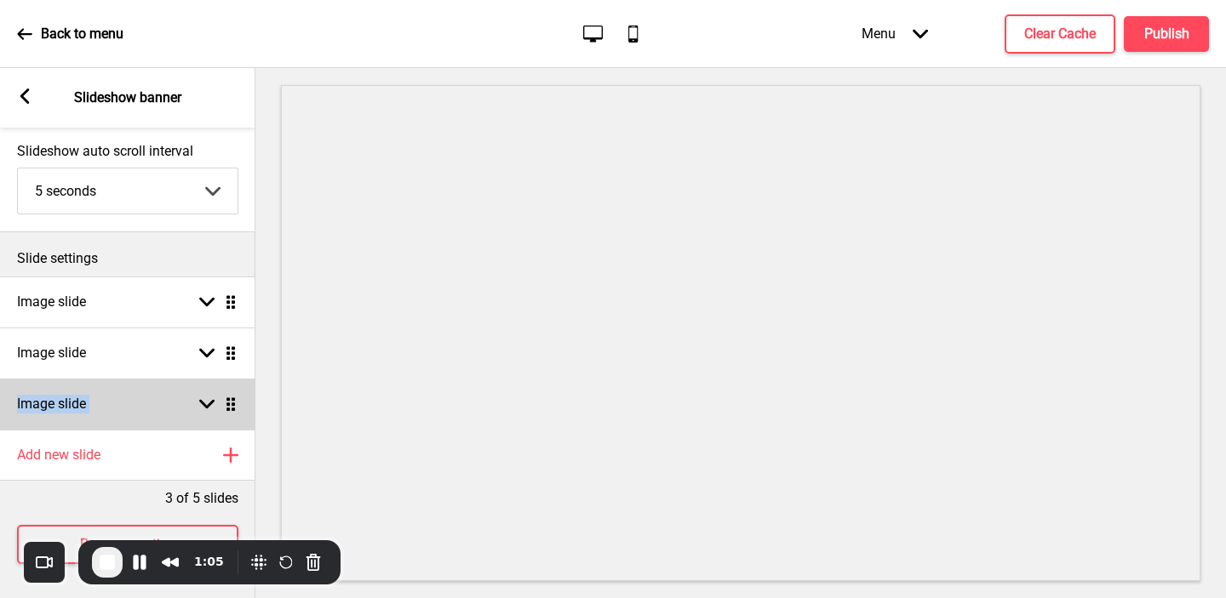
click at [135, 403] on div "Image slide Arrow down Drag" at bounding box center [127, 404] width 255 height 51
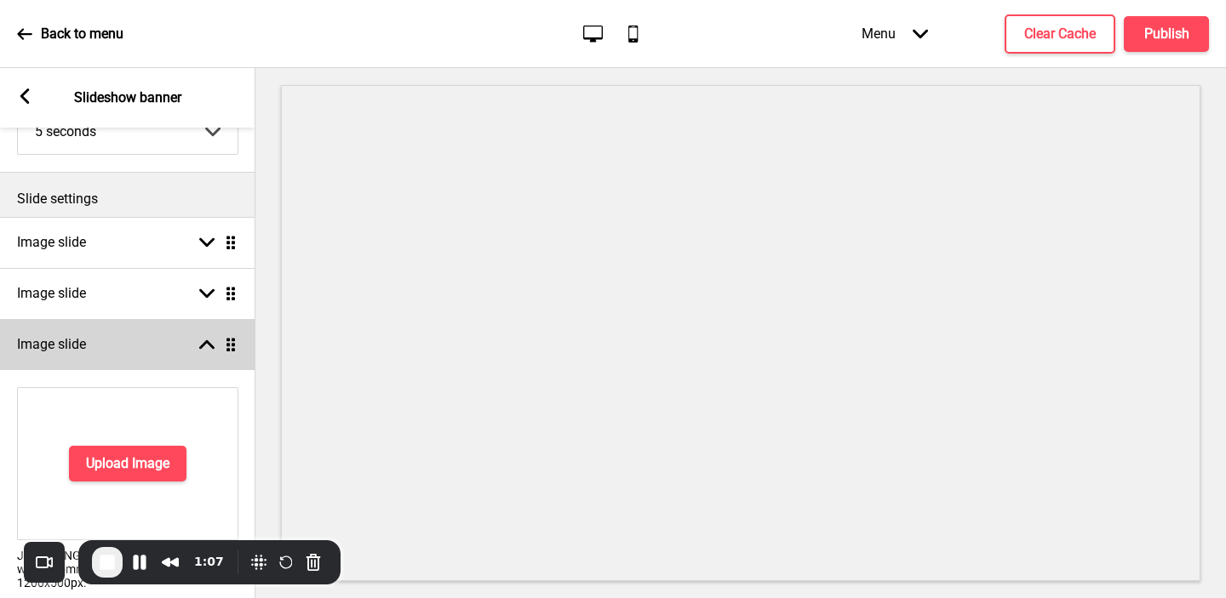
scroll to position [68, 0]
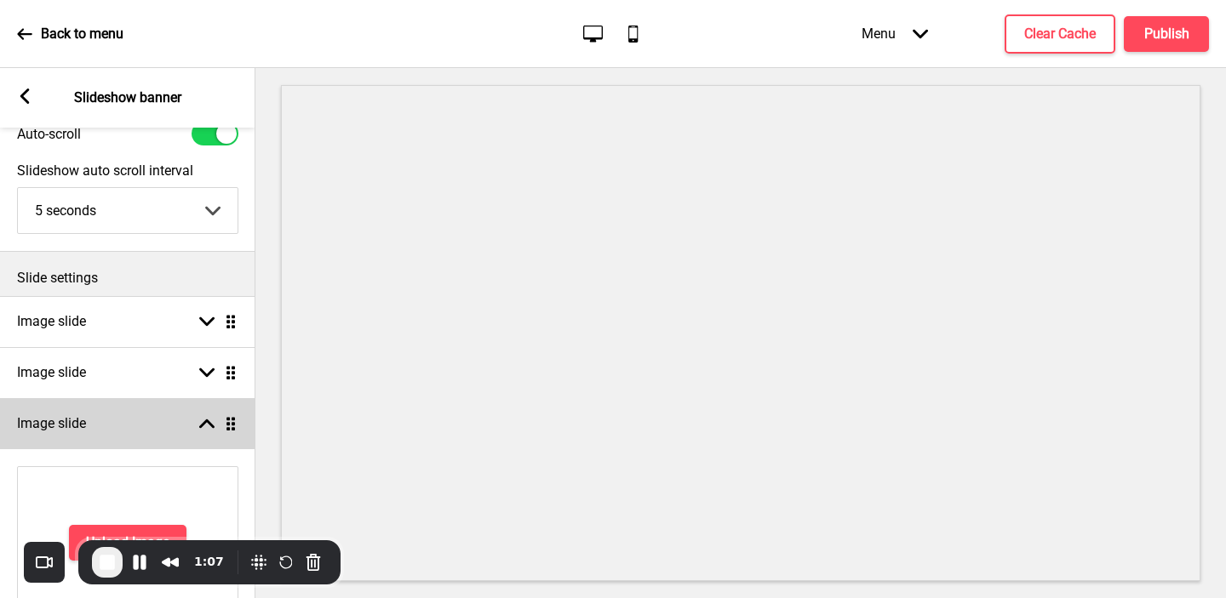
click at [115, 408] on div "Image slide Arrow up Drag" at bounding box center [127, 423] width 255 height 51
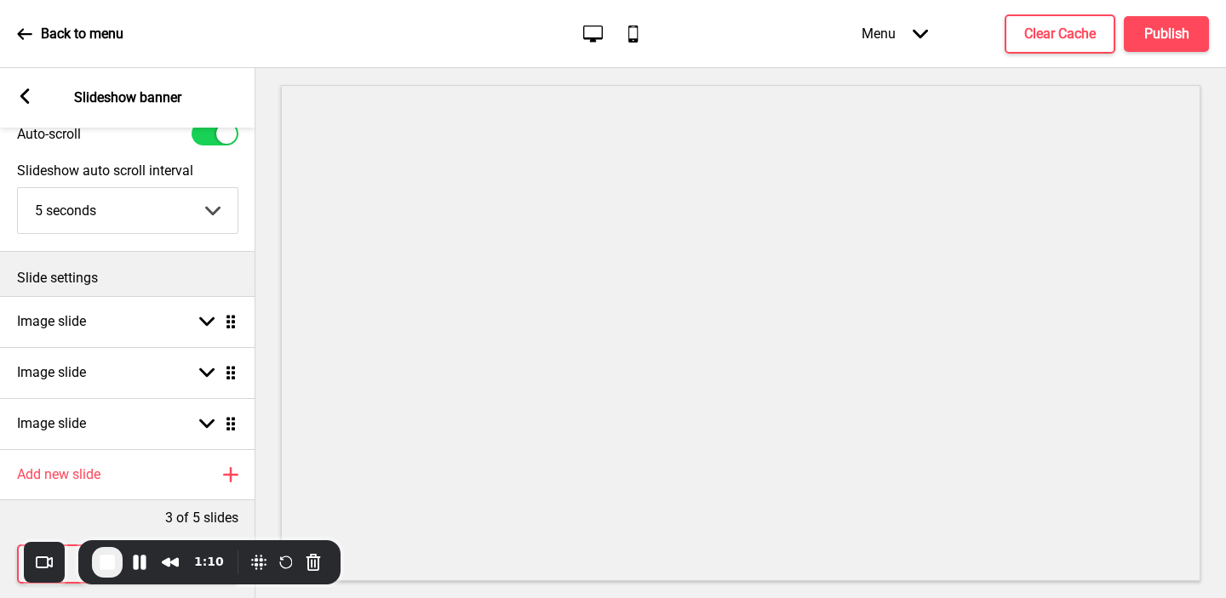
click at [20, 89] on rect at bounding box center [24, 96] width 15 height 15
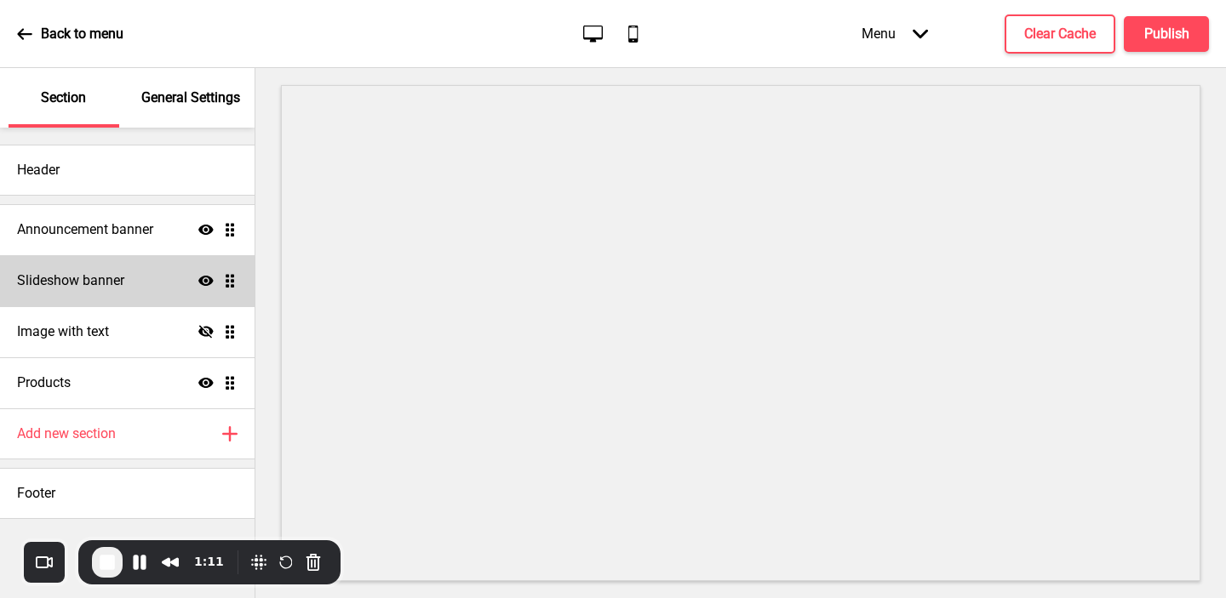
click at [208, 280] on icon "Show" at bounding box center [205, 280] width 15 height 15
click at [1152, 42] on h4 "Publish" at bounding box center [1166, 34] width 45 height 19
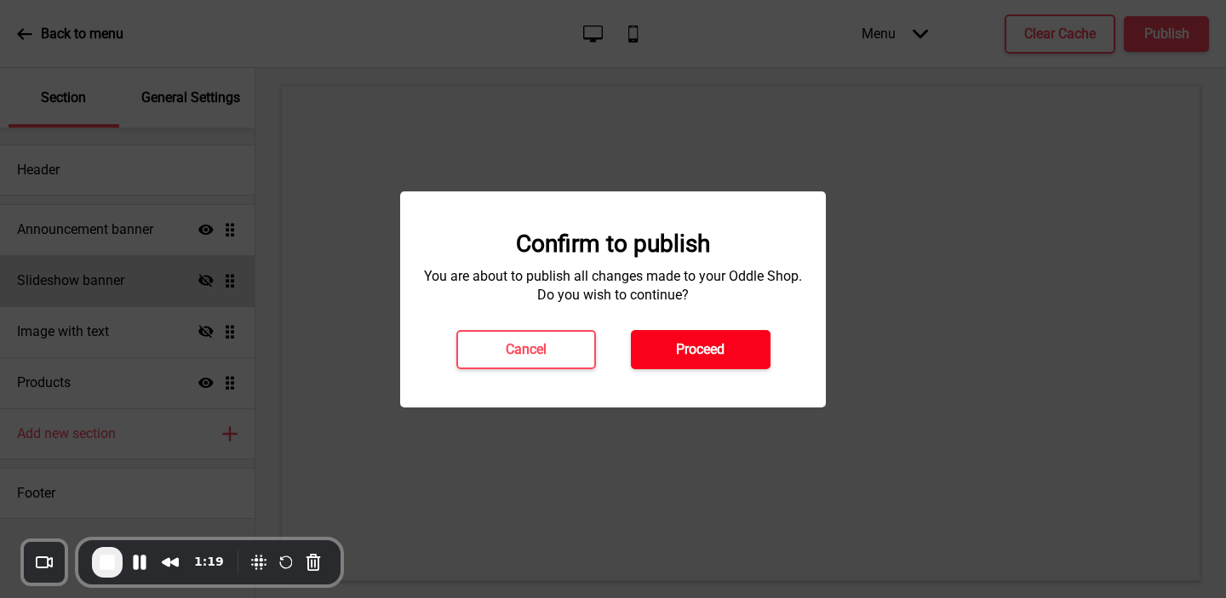
click at [683, 349] on h4 "Proceed" at bounding box center [700, 350] width 49 height 19
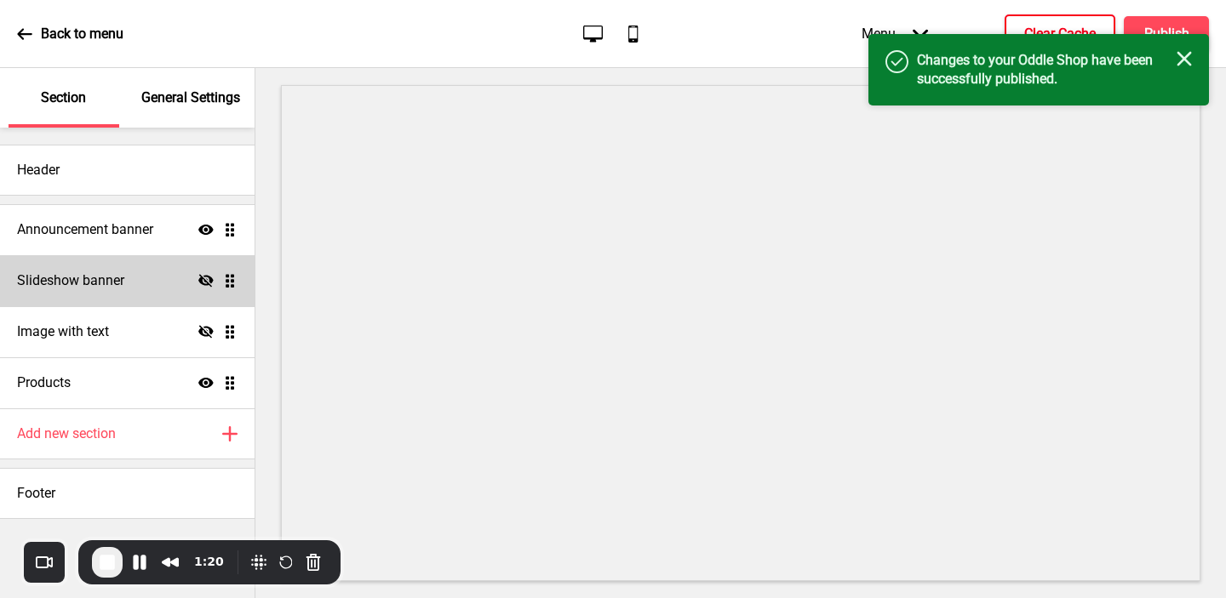
click at [1030, 26] on h4 "Clear Cache" at bounding box center [1060, 34] width 72 height 19
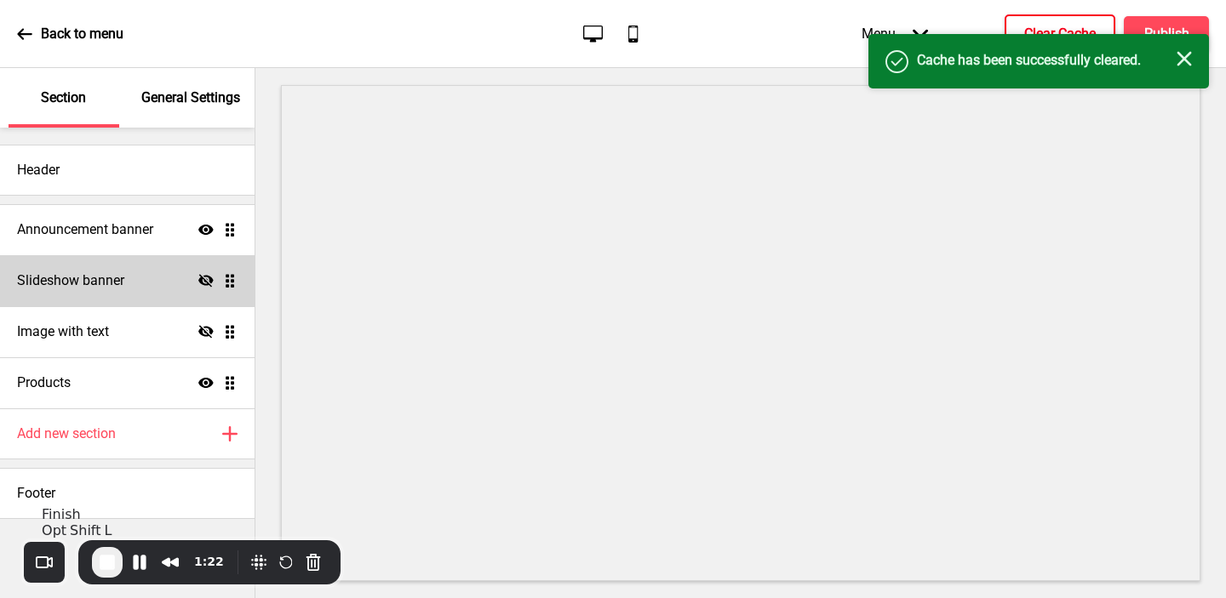
click at [103, 569] on span "End Recording" at bounding box center [107, 563] width 20 height 20
